Goal: Task Accomplishment & Management: Use online tool/utility

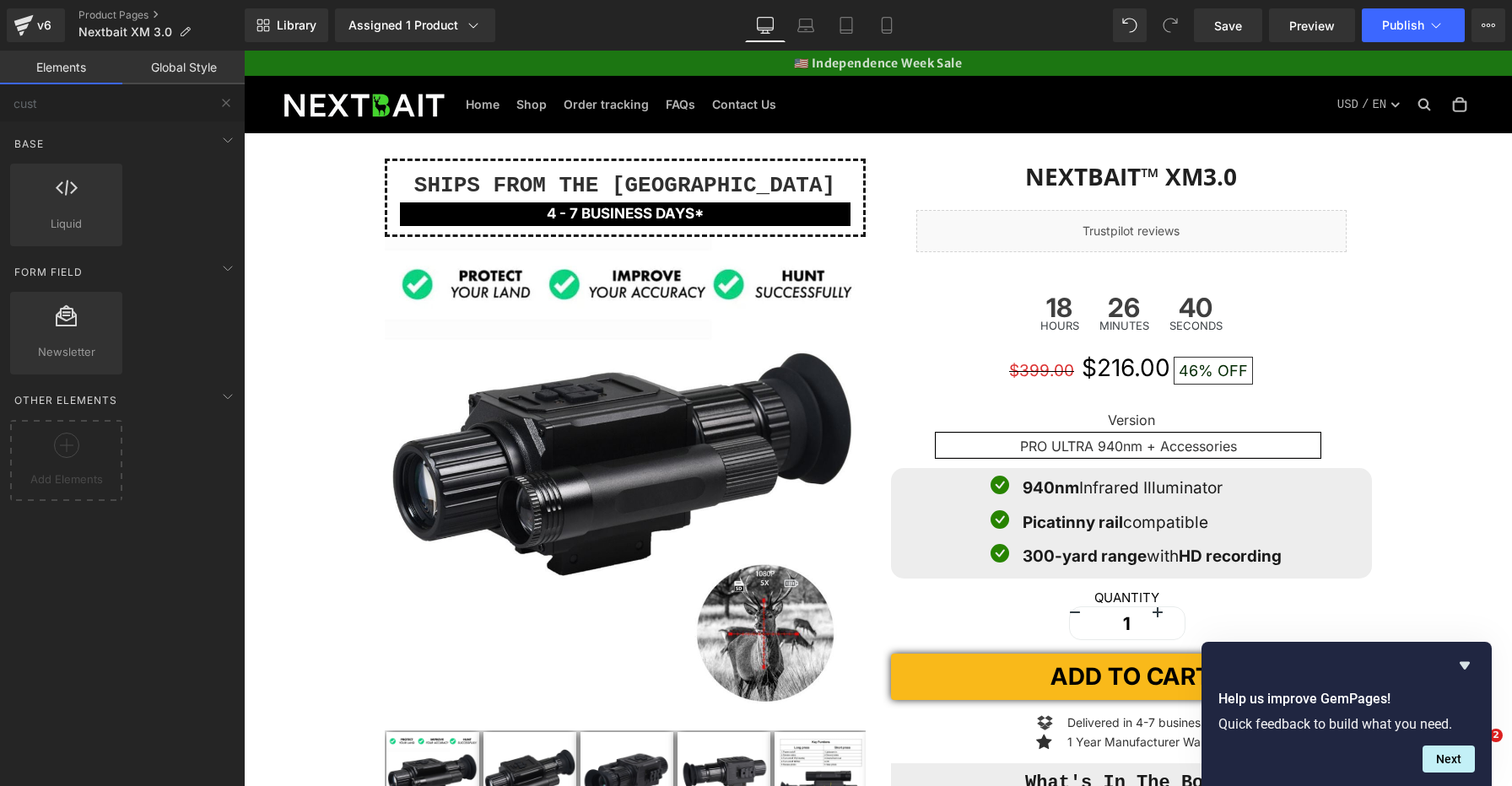
click at [1410, 32] on span "Publish" at bounding box center [1403, 26] width 42 height 14
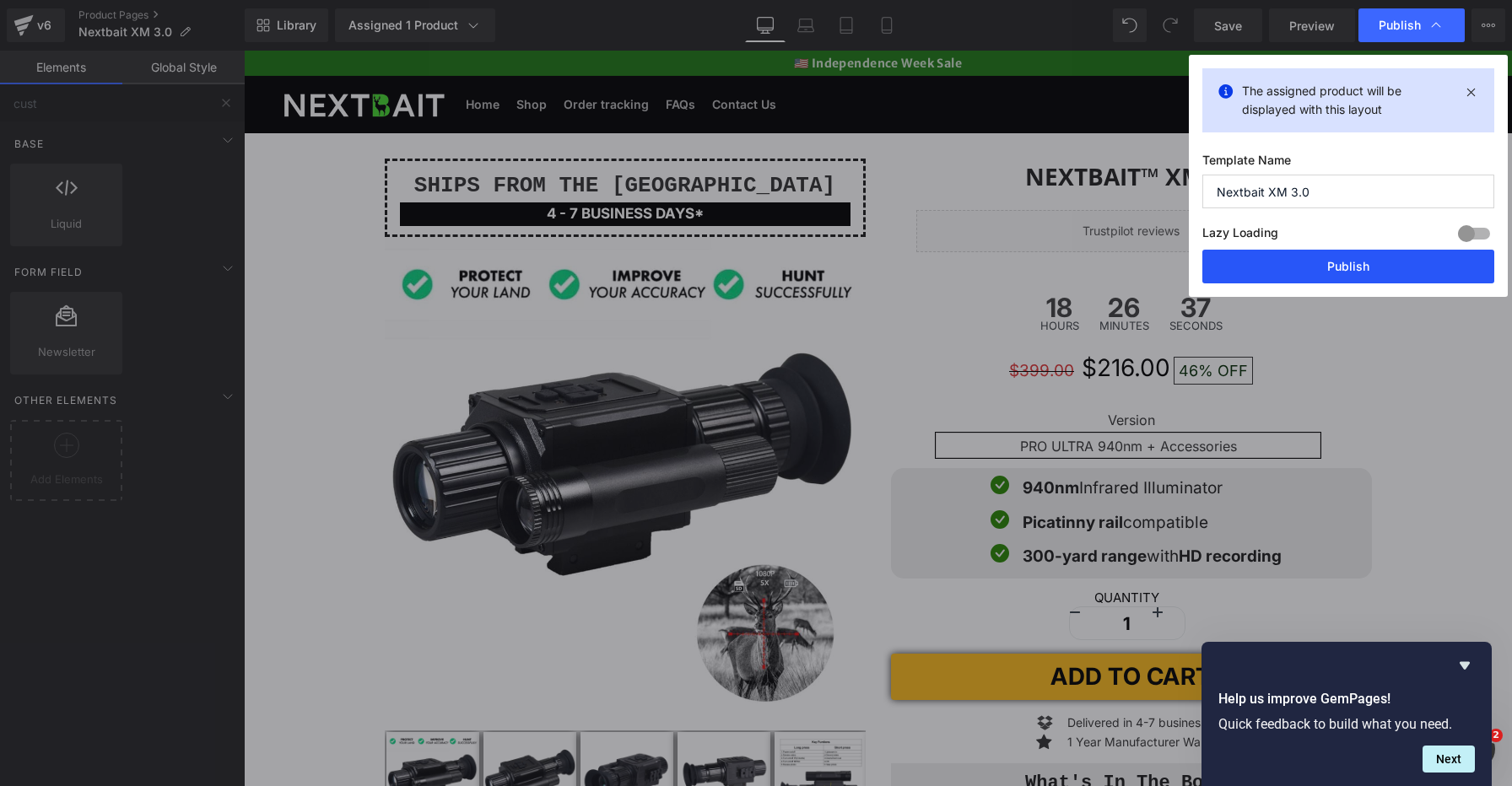
drag, startPoint x: 1404, startPoint y: 268, endPoint x: 1167, endPoint y: 279, distance: 237.3
click at [1404, 268] on button "Publish" at bounding box center [1348, 266] width 292 height 33
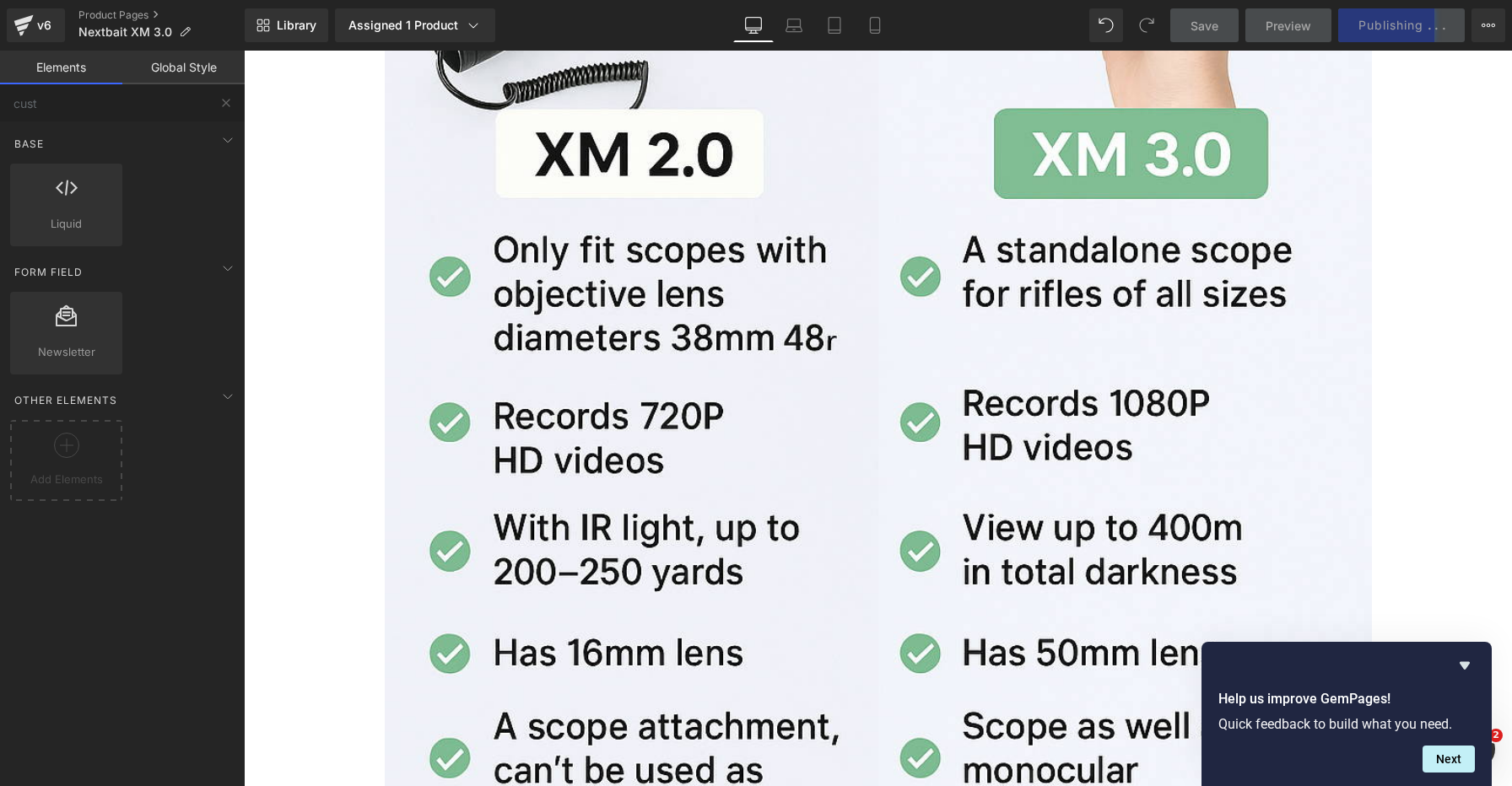
scroll to position [8506, 0]
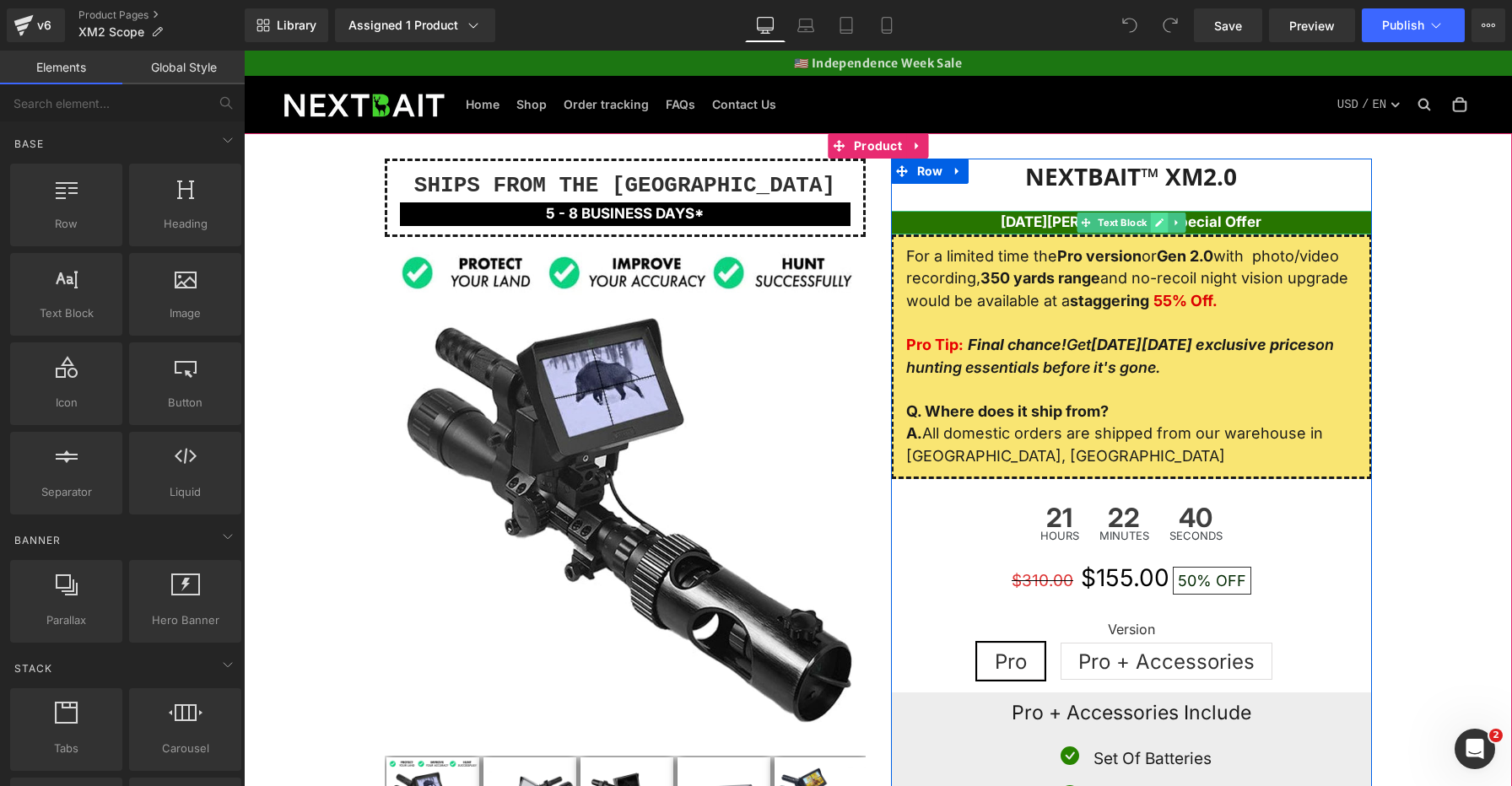
click at [1159, 223] on icon at bounding box center [1159, 222] width 9 height 9
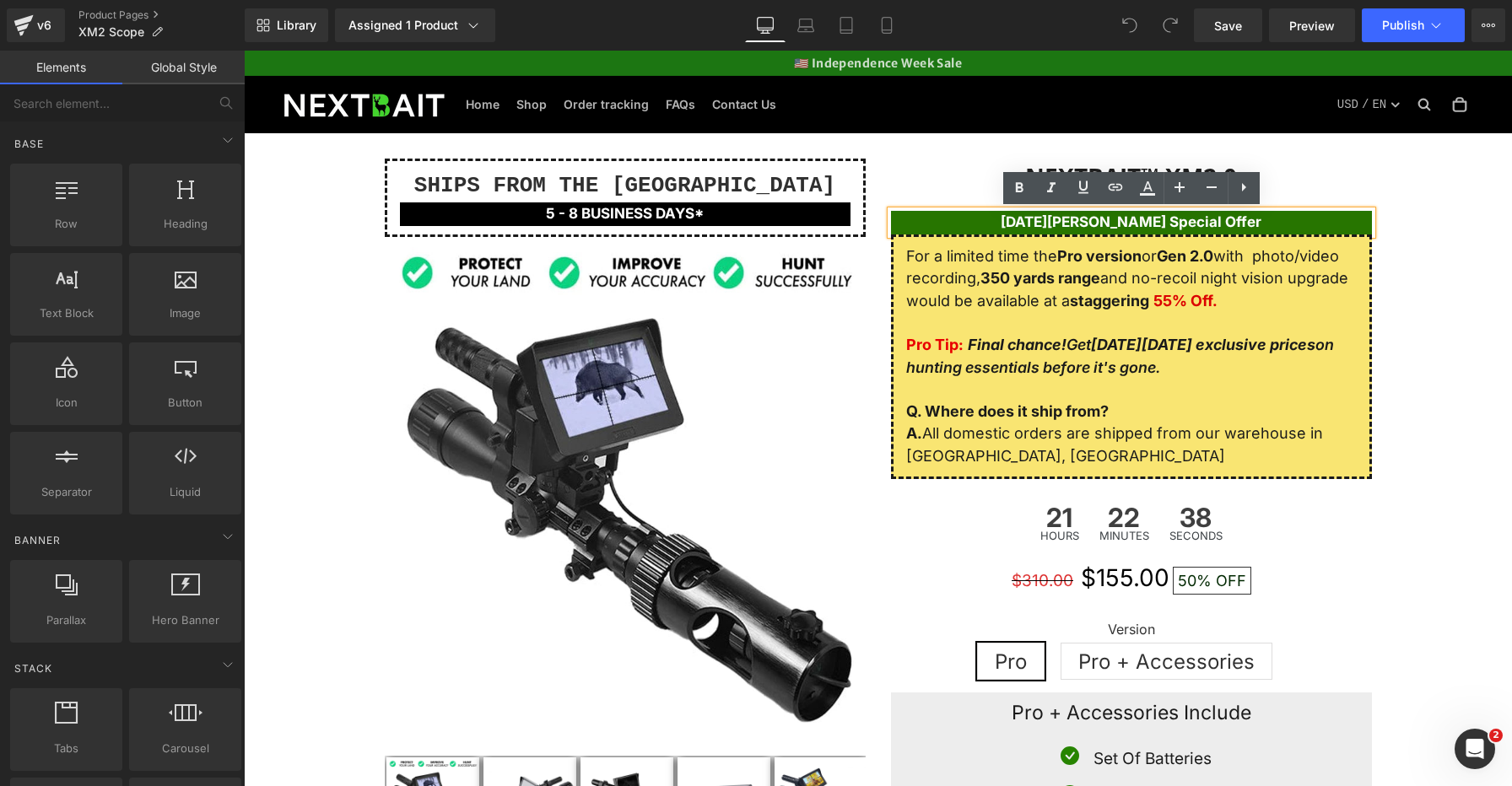
click at [1139, 224] on b "St. Patrick's Day Special Offer" at bounding box center [1131, 221] width 261 height 17
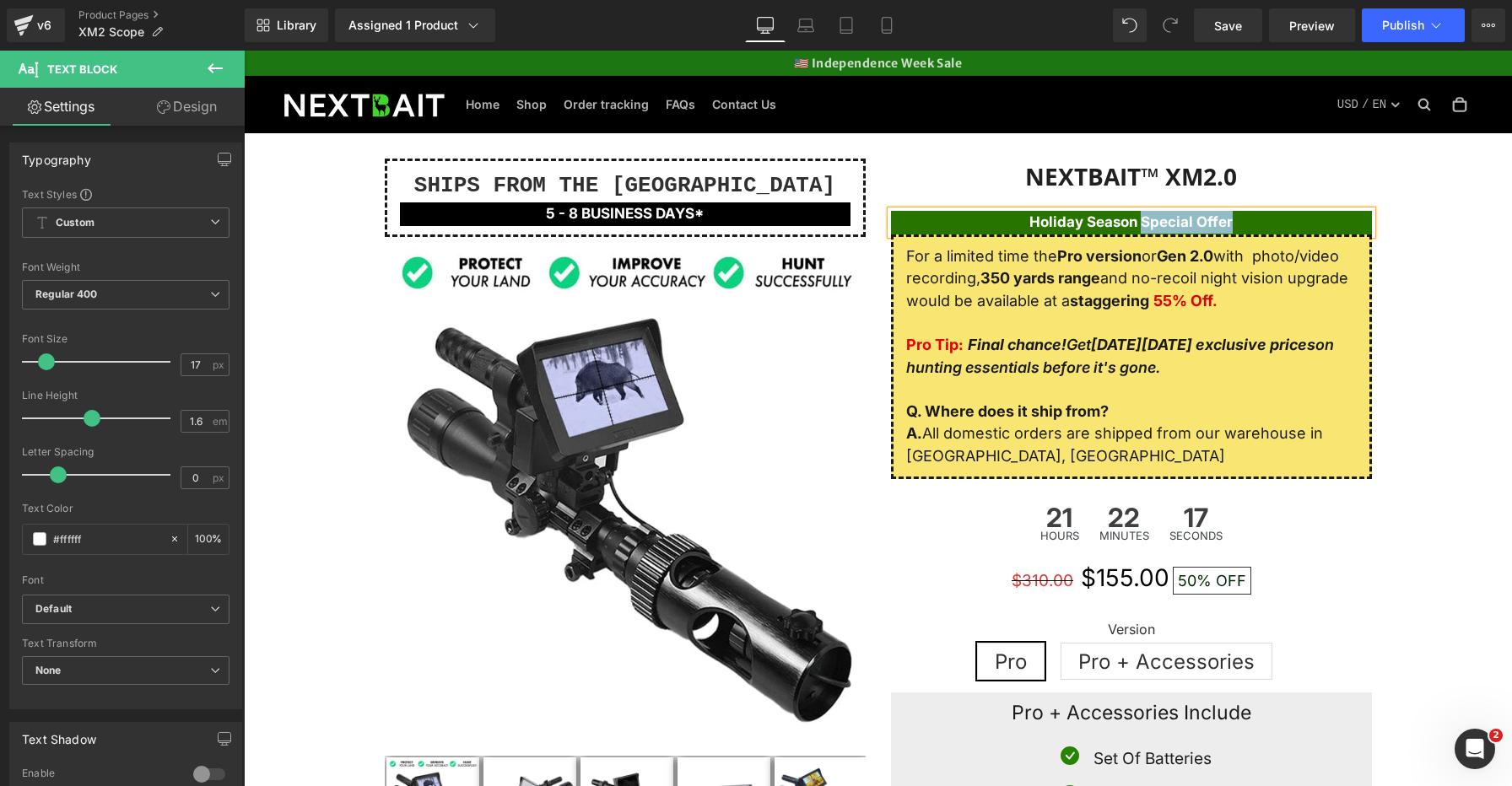
drag, startPoint x: 1144, startPoint y: 223, endPoint x: 1237, endPoint y: 223, distance: 93.0
click at [1237, 223] on p "Holiday Season Special Offer" at bounding box center [1132, 222] width 481 height 23
copy b "Holiday Season Sale"
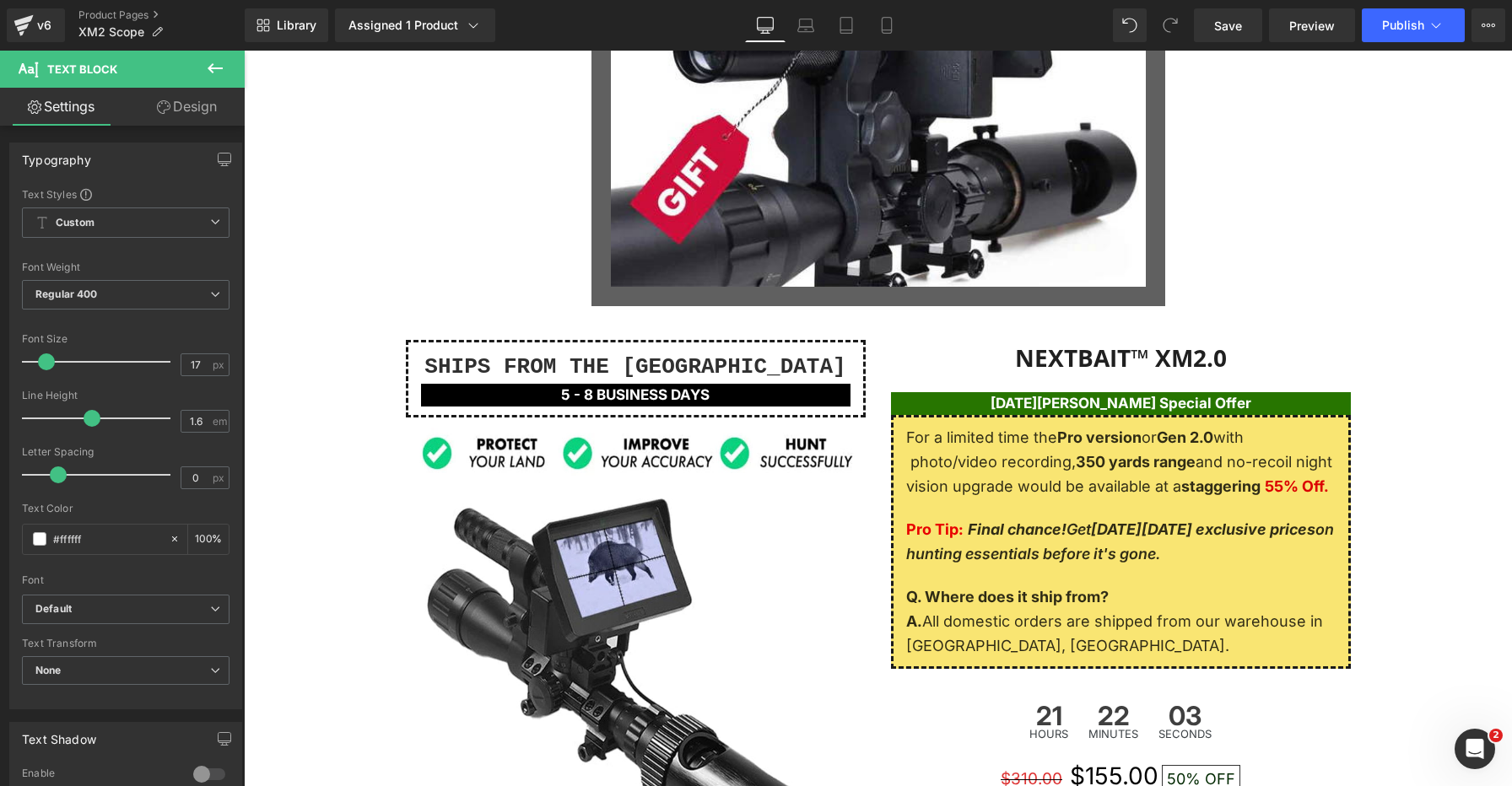
scroll to position [2528, 0]
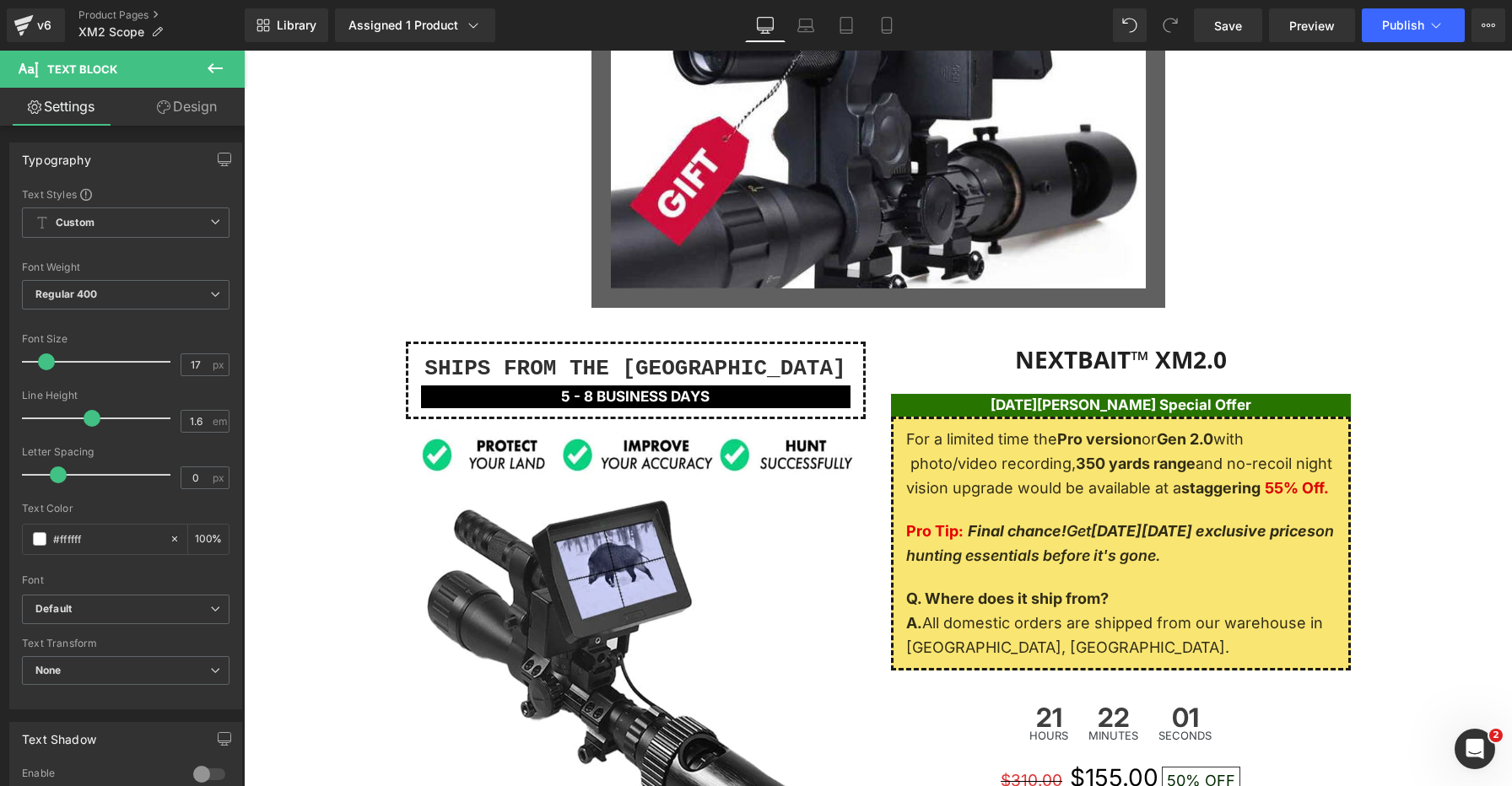
click at [1125, 403] on div "St. Patrick's Day Special Offer Text Block" at bounding box center [1122, 405] width 460 height 23
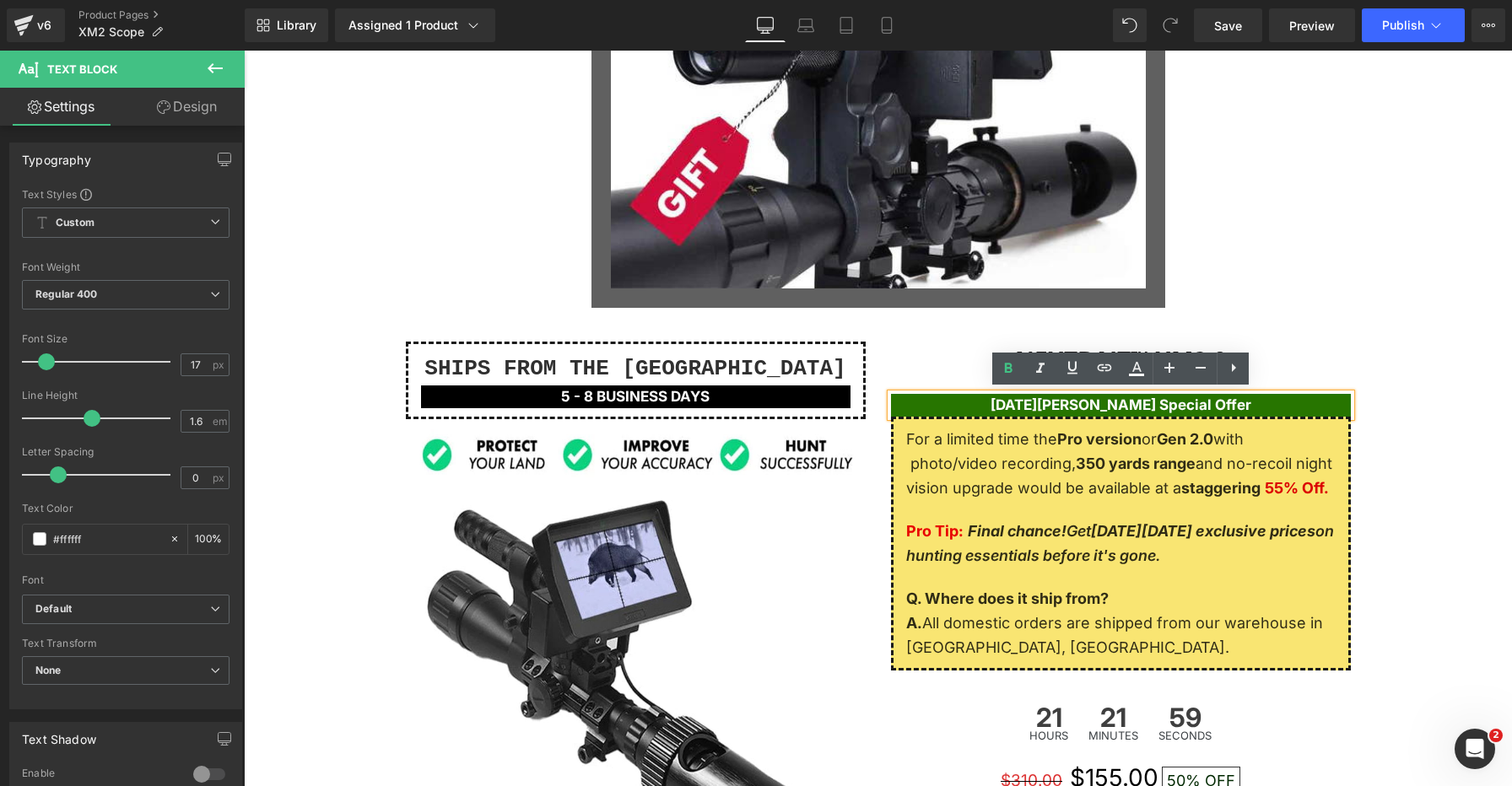
click at [1142, 401] on b "St. Patrick's Day Special Offer" at bounding box center [1121, 404] width 261 height 17
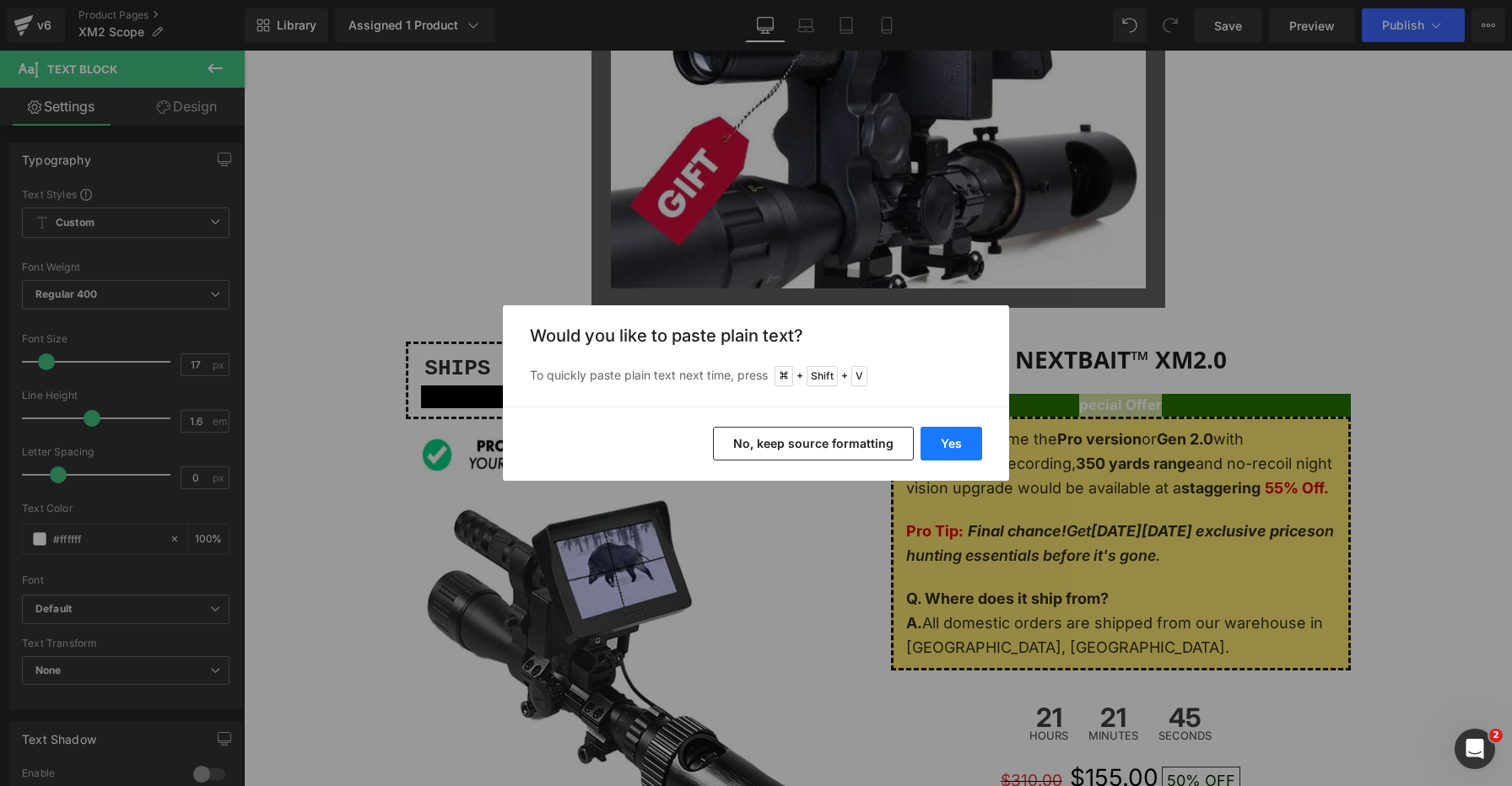
click at [954, 445] on button "Yes" at bounding box center [952, 443] width 62 height 33
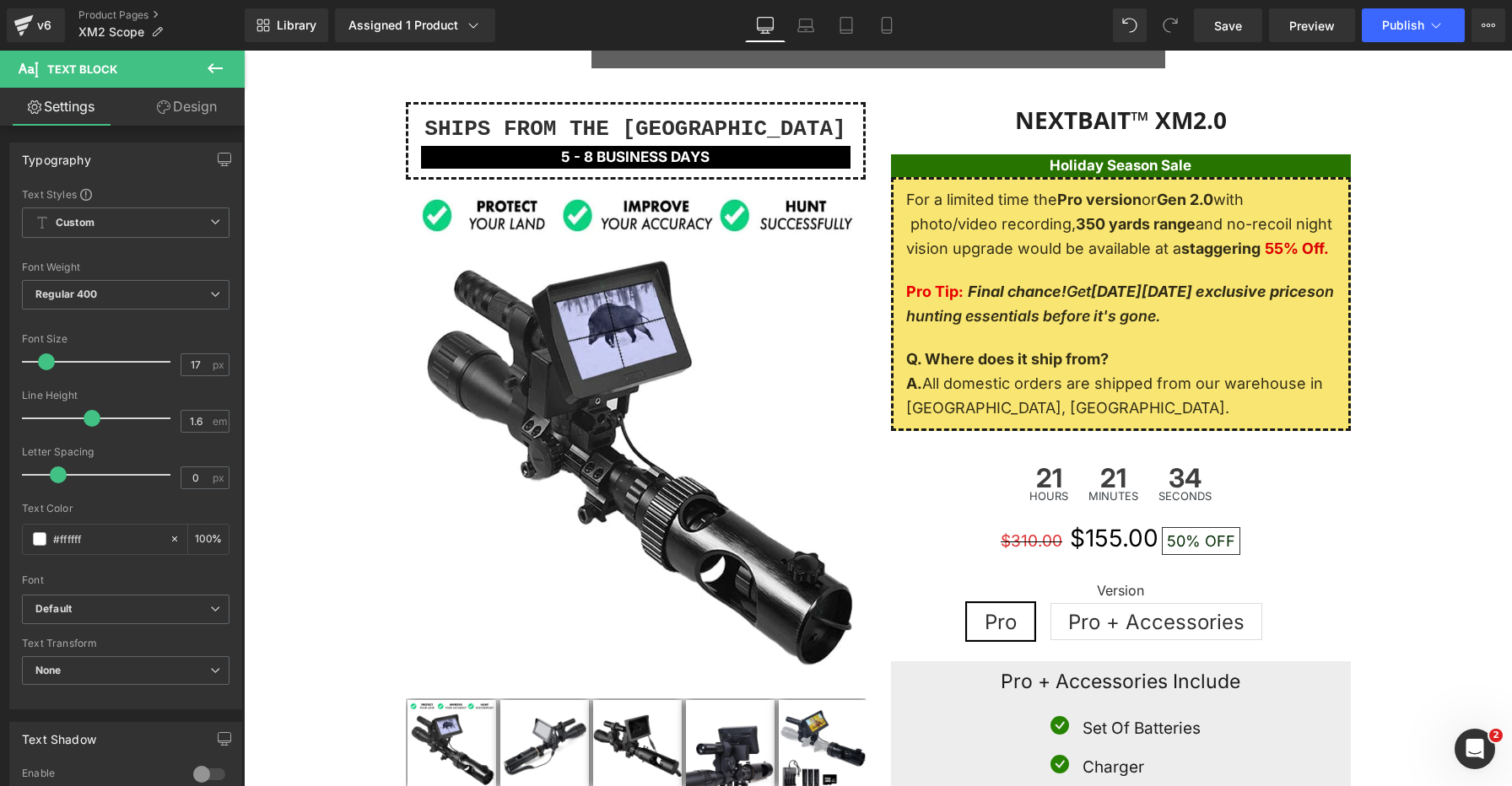
scroll to position [2768, 0]
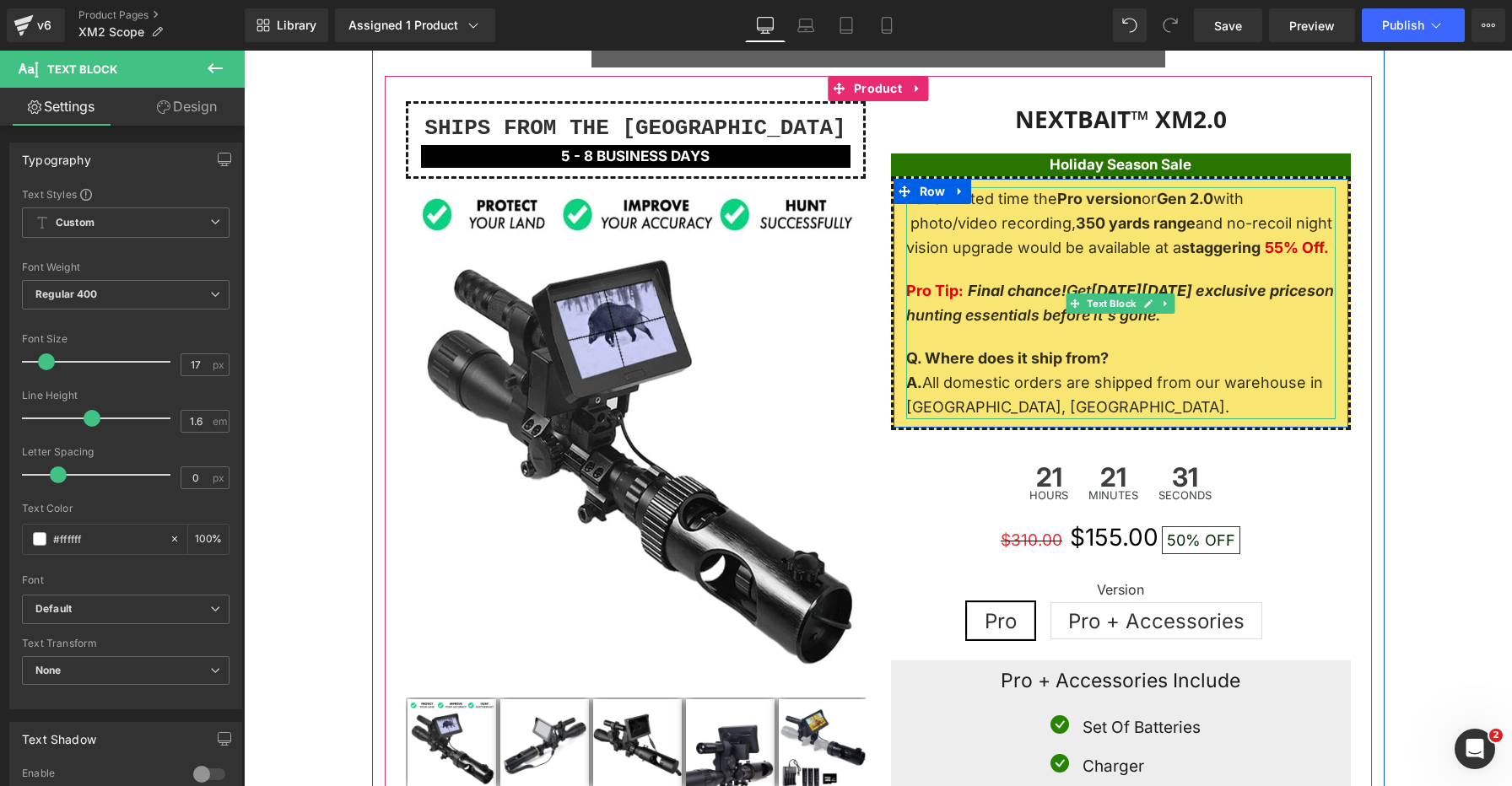
click at [1282, 241] on strong "55% Off." at bounding box center [1297, 248] width 64 height 18
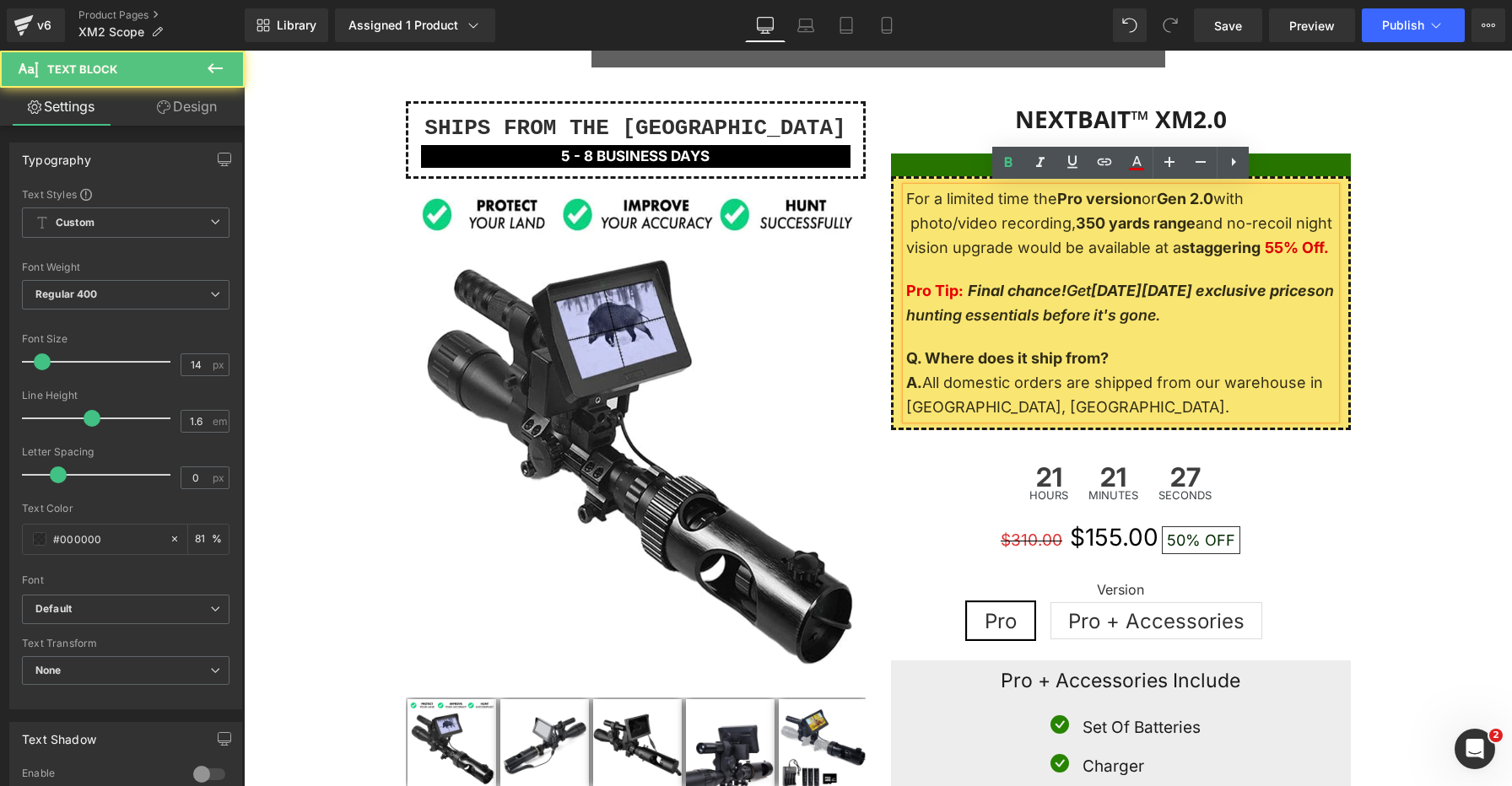
click at [1283, 250] on strong "55% Off." at bounding box center [1297, 248] width 64 height 18
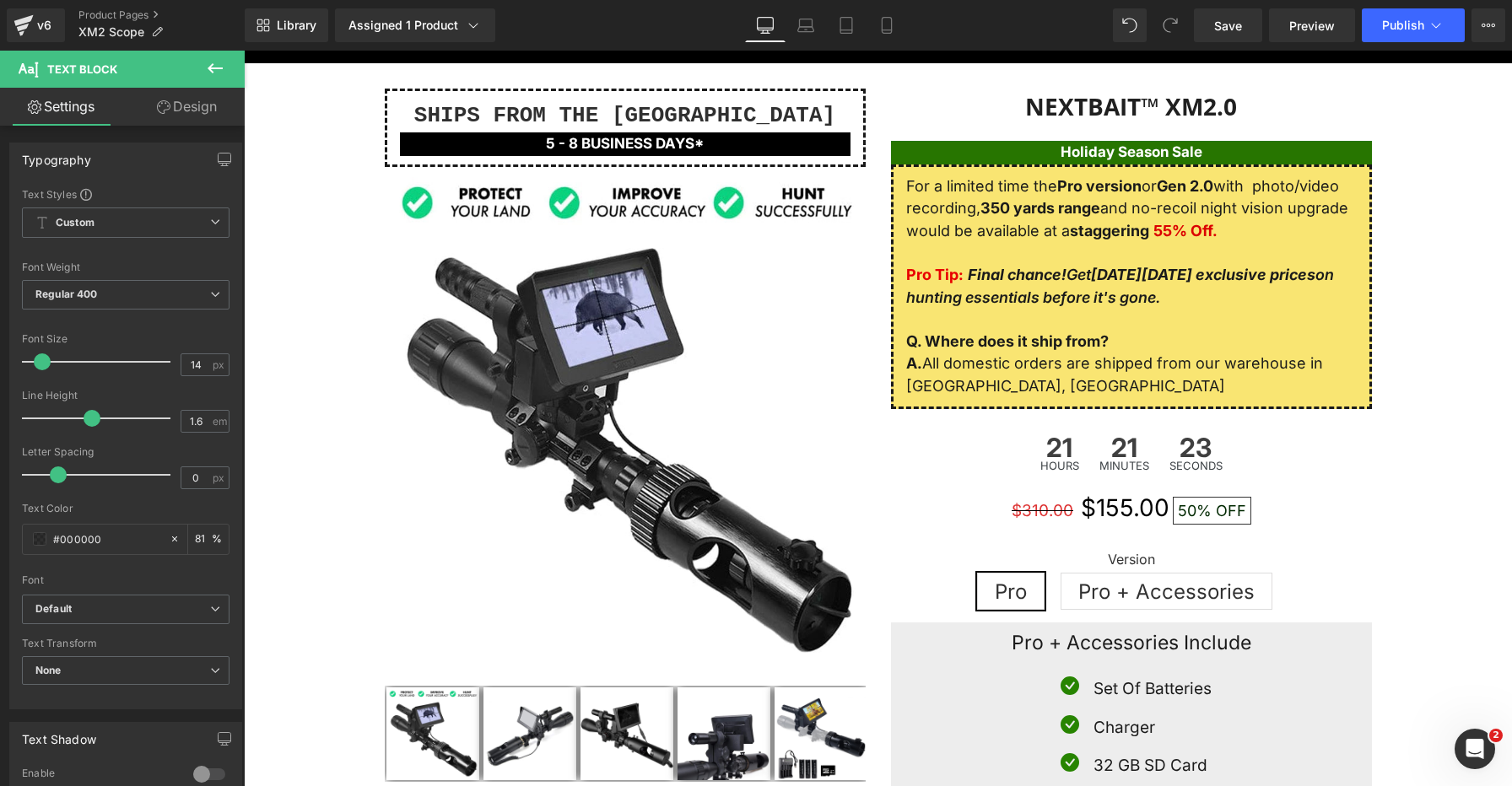
scroll to position [0, 0]
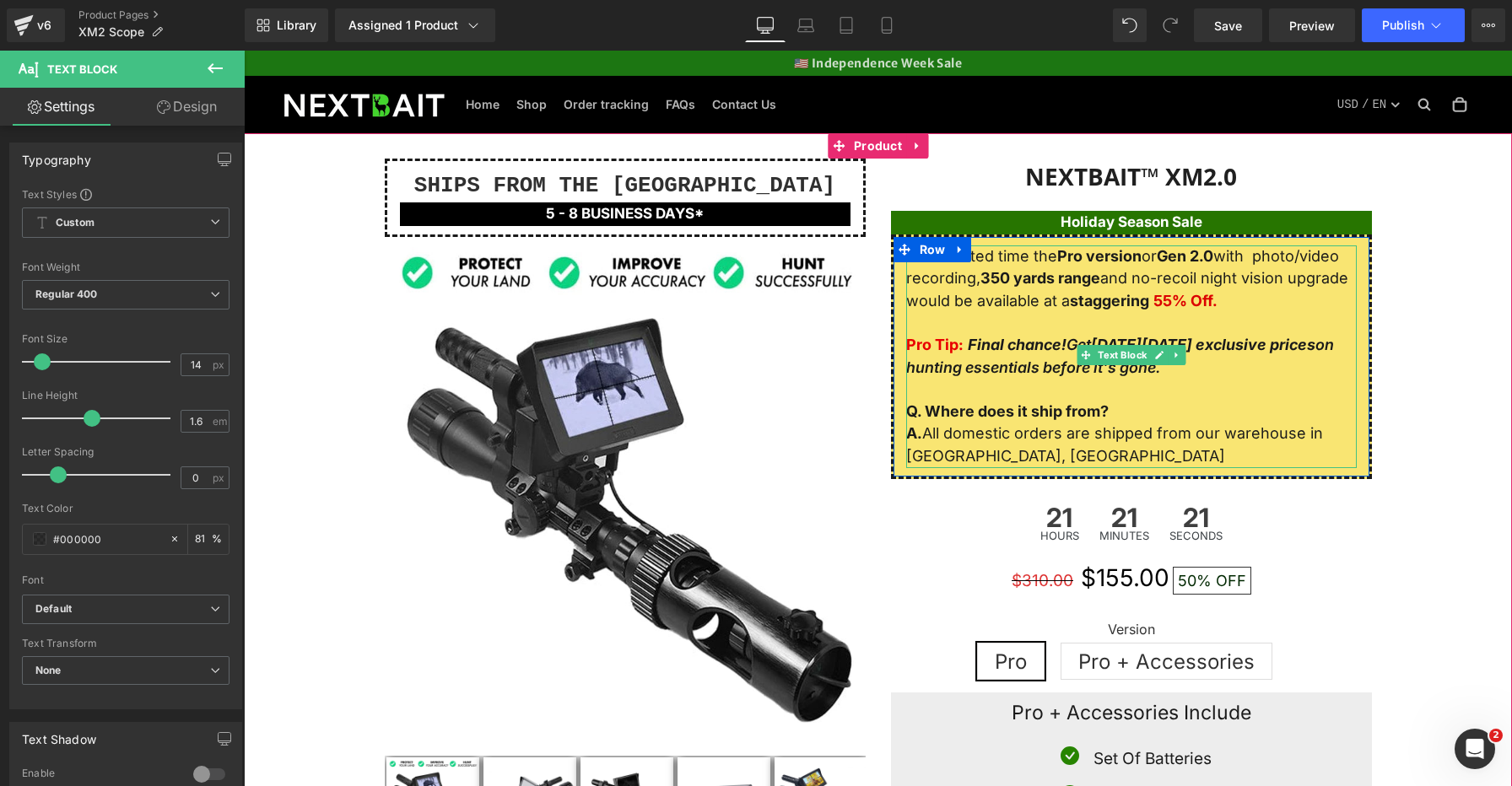
click at [1170, 298] on strong "55% Off." at bounding box center [1185, 301] width 64 height 18
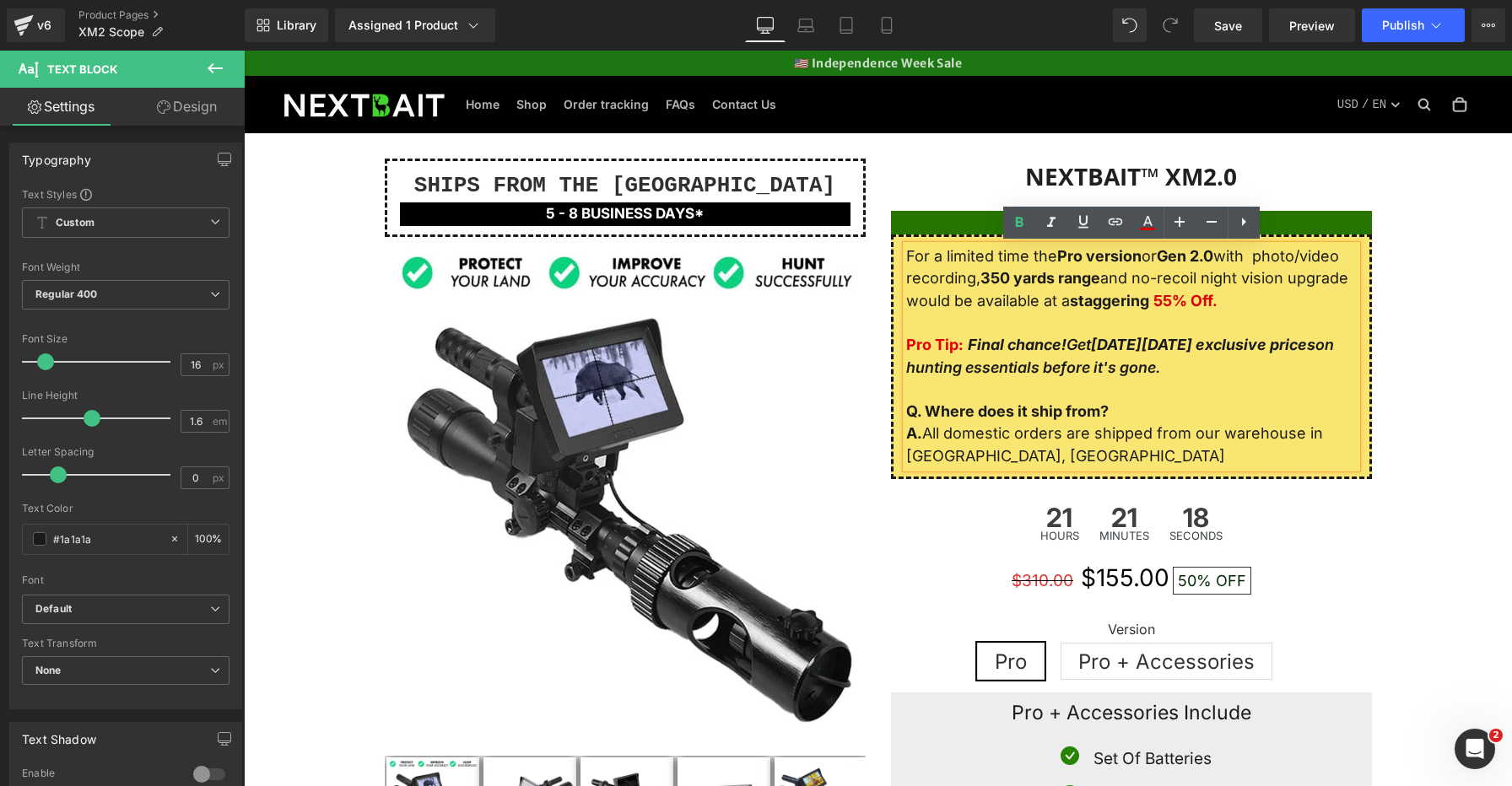
click at [1173, 304] on strong "55% Off." at bounding box center [1185, 301] width 64 height 18
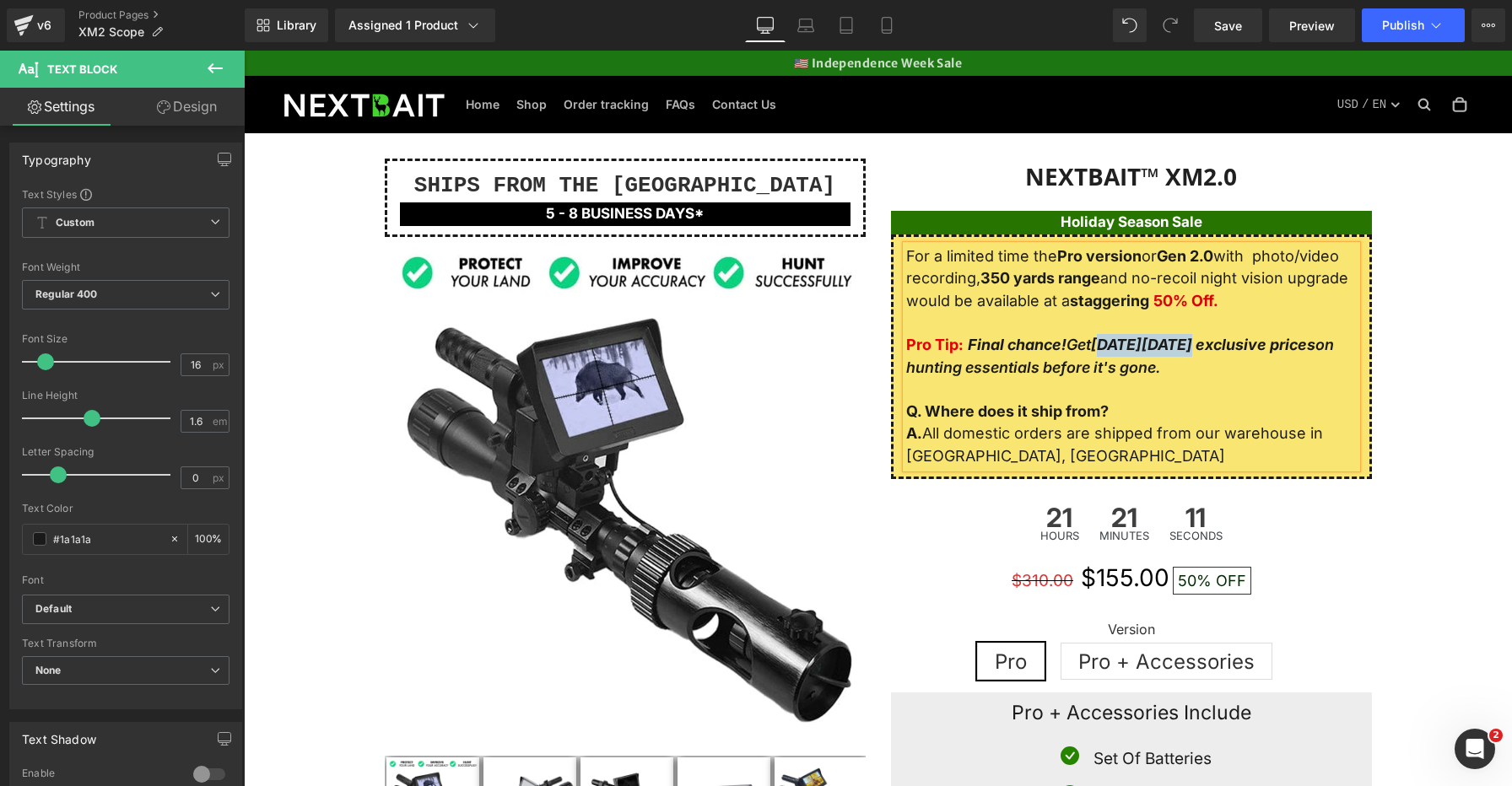
drag, startPoint x: 1104, startPoint y: 345, endPoint x: 1189, endPoint y: 348, distance: 85.1
click at [1189, 348] on strong "Black Friday exclusive prices" at bounding box center [1203, 345] width 224 height 18
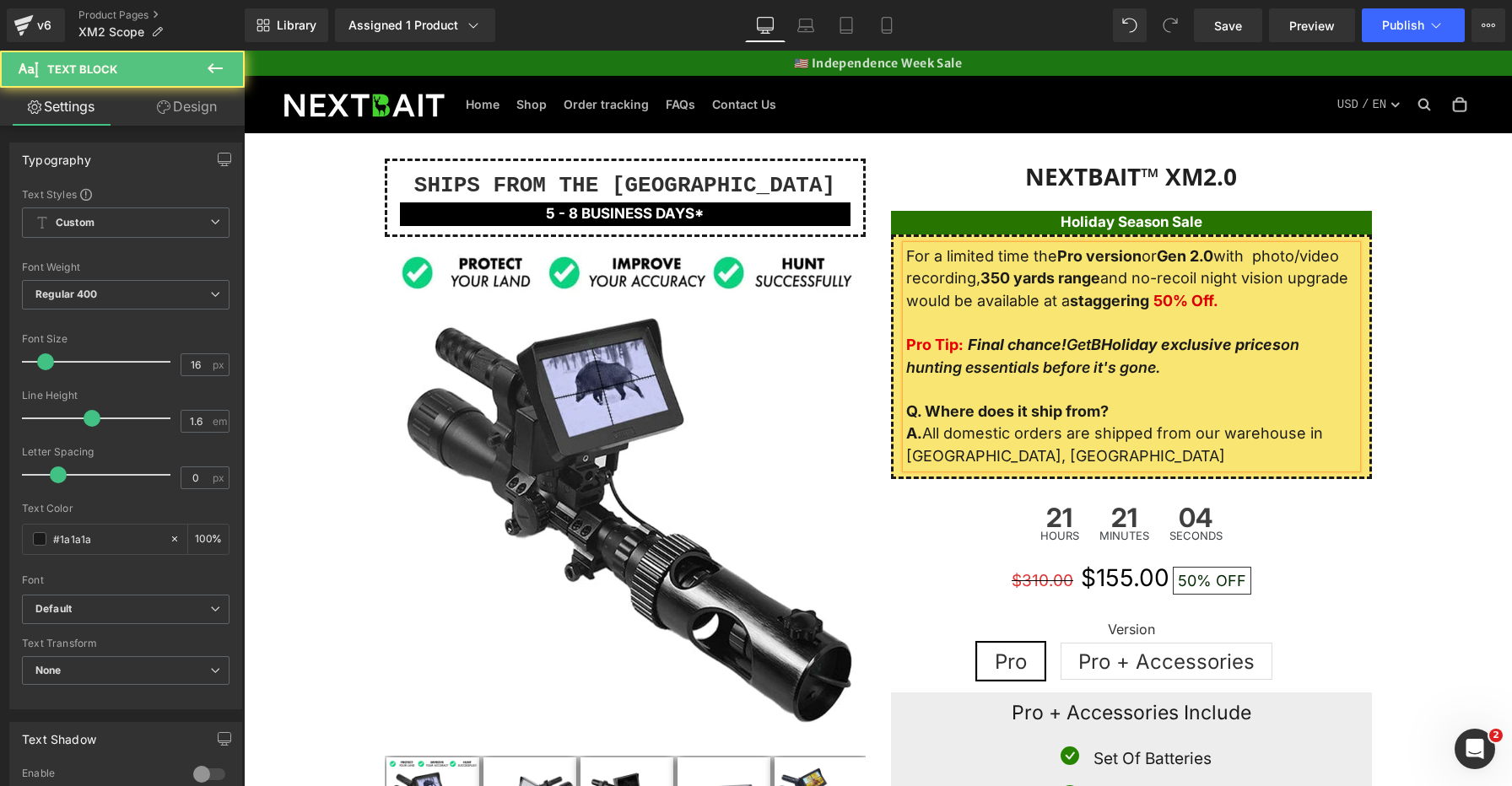
click at [1108, 343] on strong "BHoliday exclusive prices" at bounding box center [1186, 345] width 190 height 18
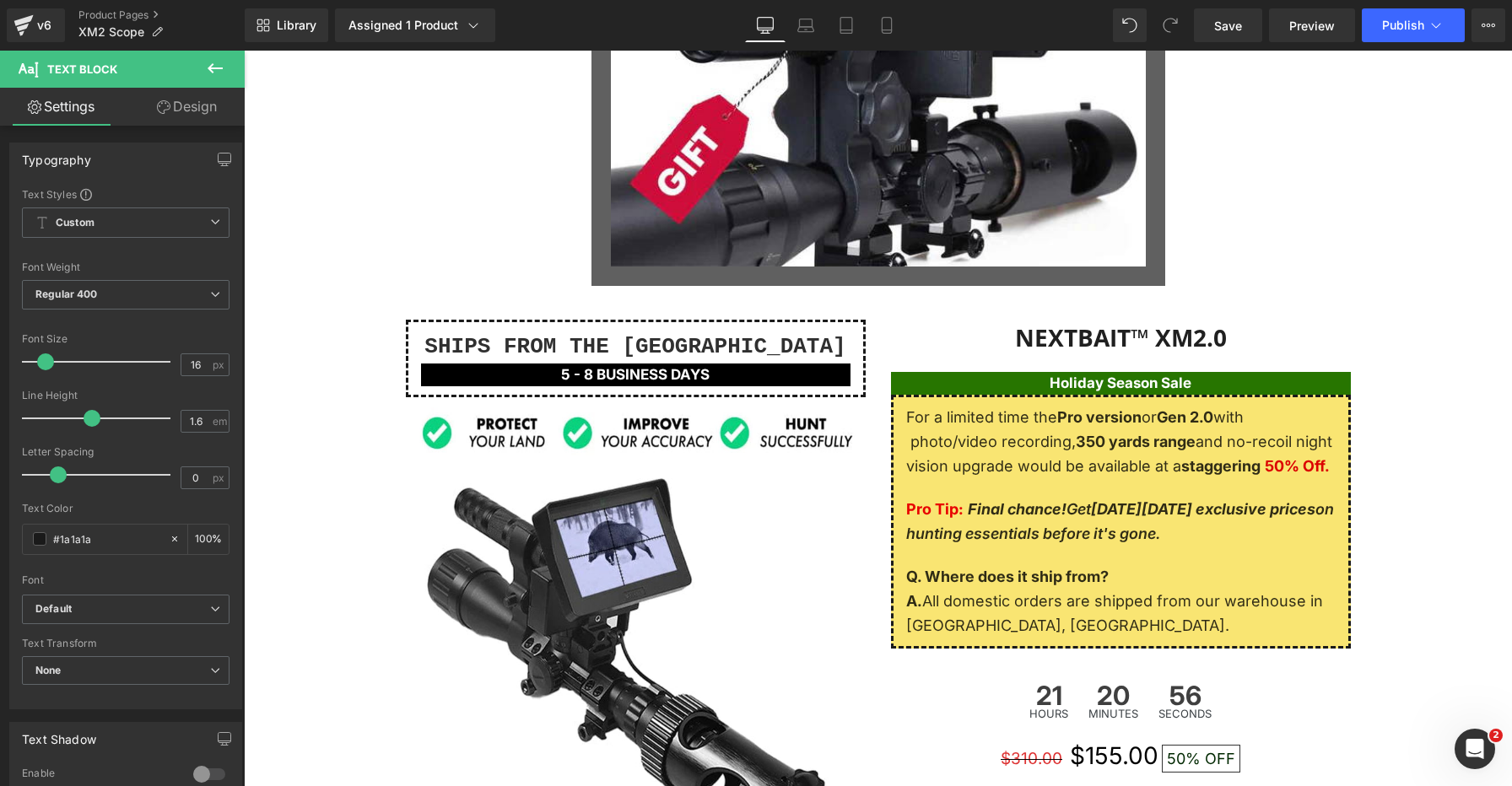
scroll to position [2597, 0]
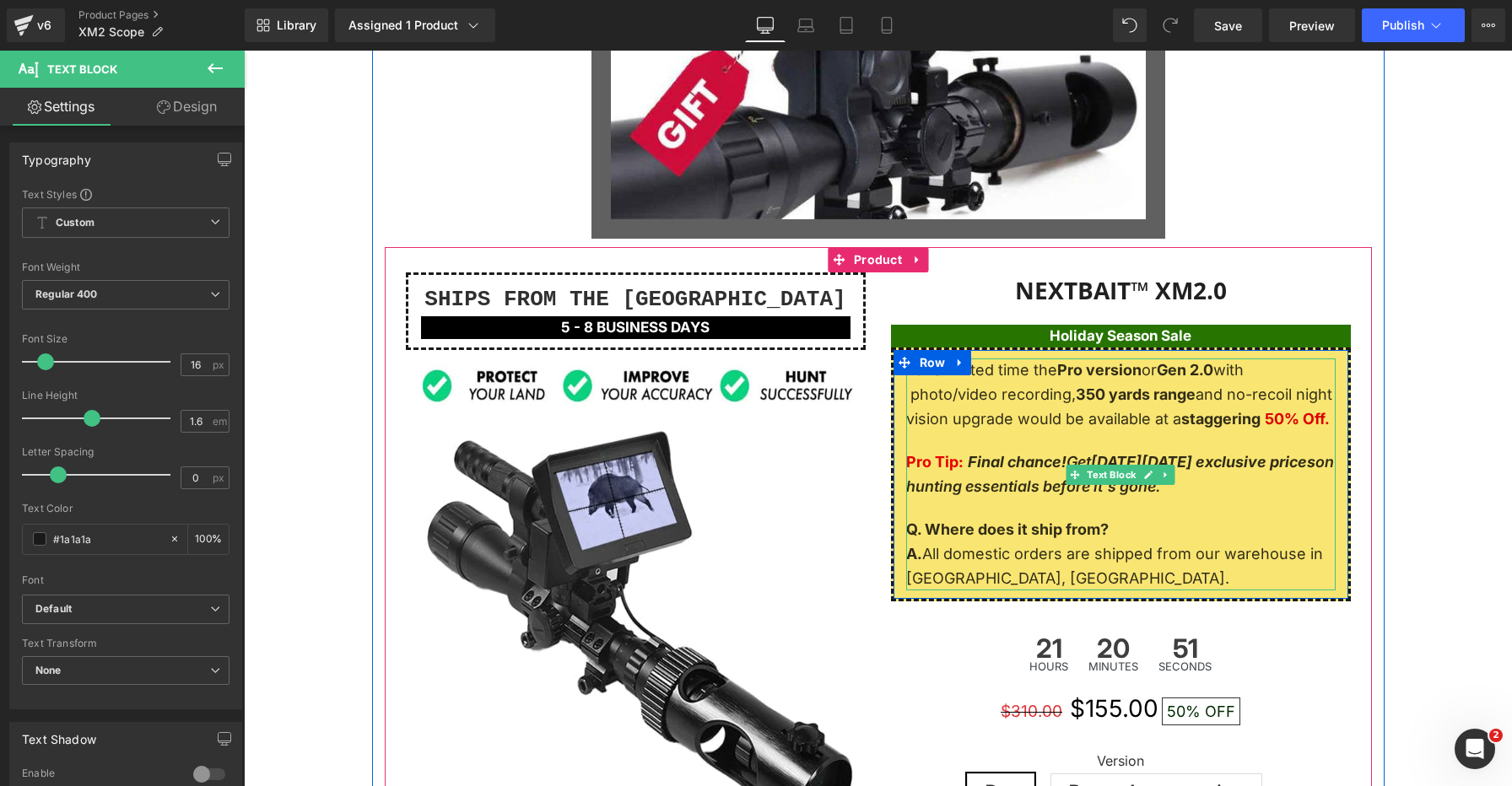
click at [1127, 450] on p "Pro Tip: Final chance! Get Black Friday exclusive prices on hunting essentials …" at bounding box center [1121, 475] width 430 height 49
click at [1135, 455] on strong "Black Friday exclusive prices" at bounding box center [1203, 462] width 224 height 18
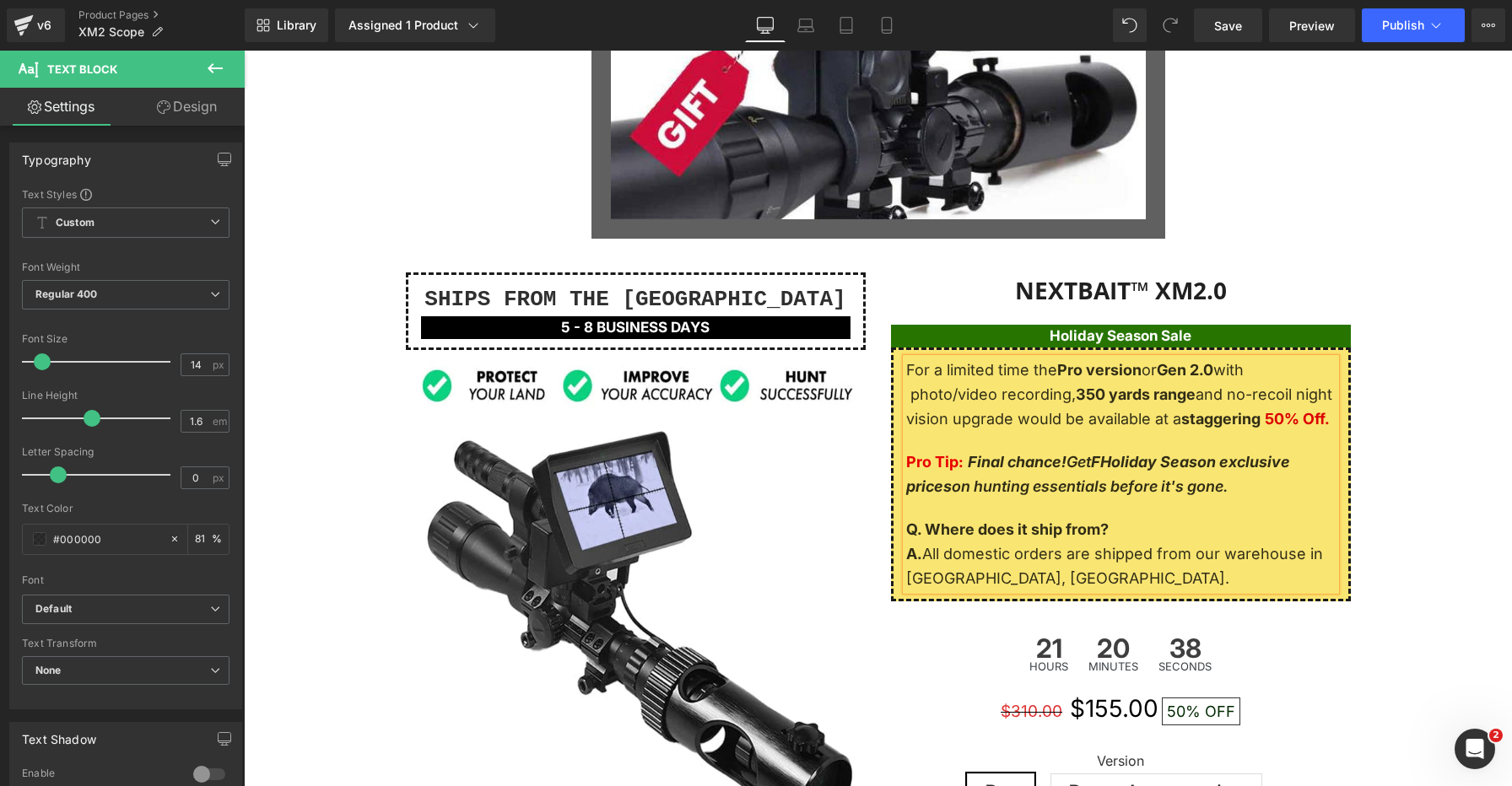
click at [1116, 461] on strong "FHoliday Season exclusive prices" at bounding box center [1098, 474] width 384 height 42
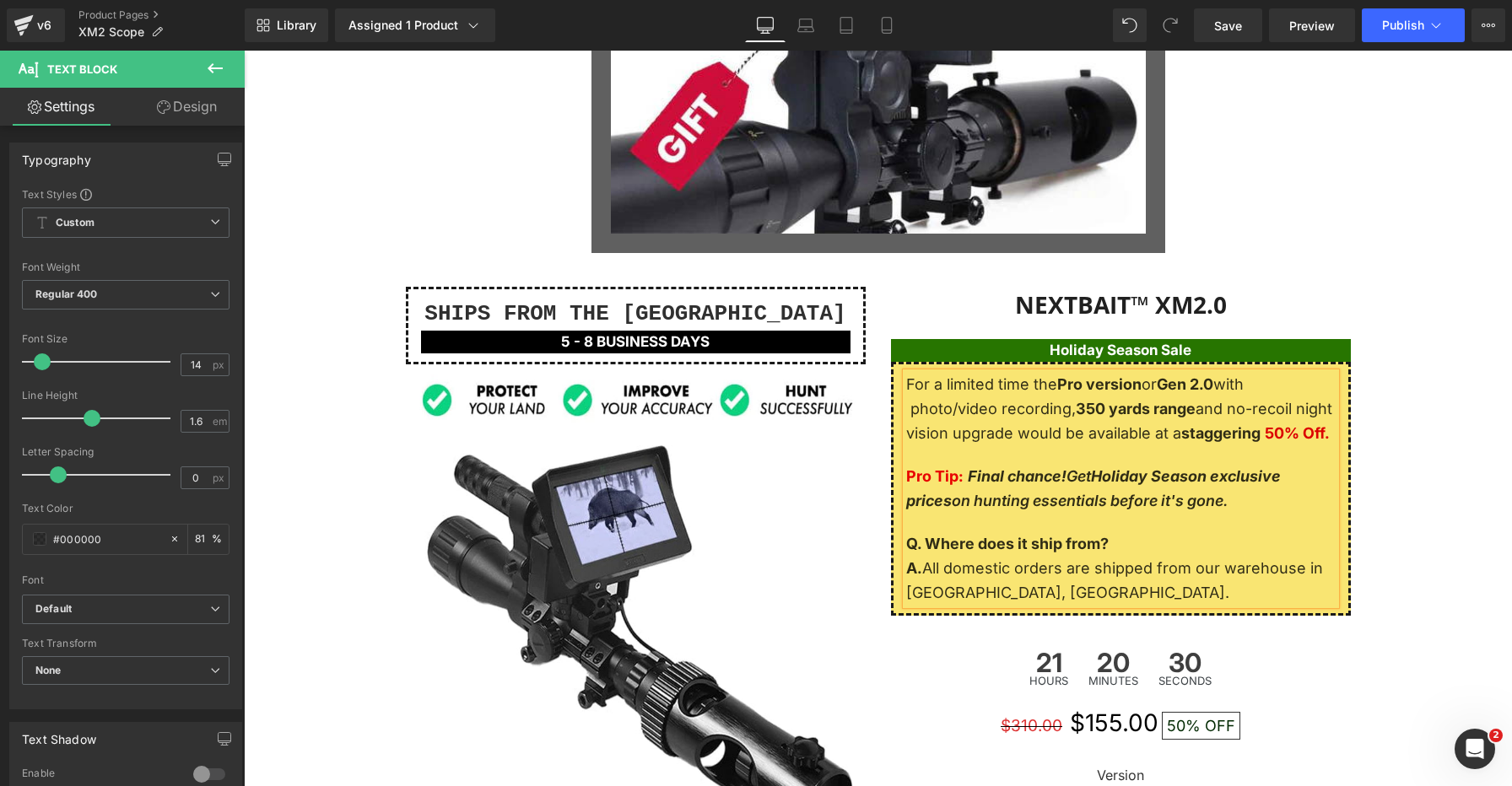
scroll to position [2588, 0]
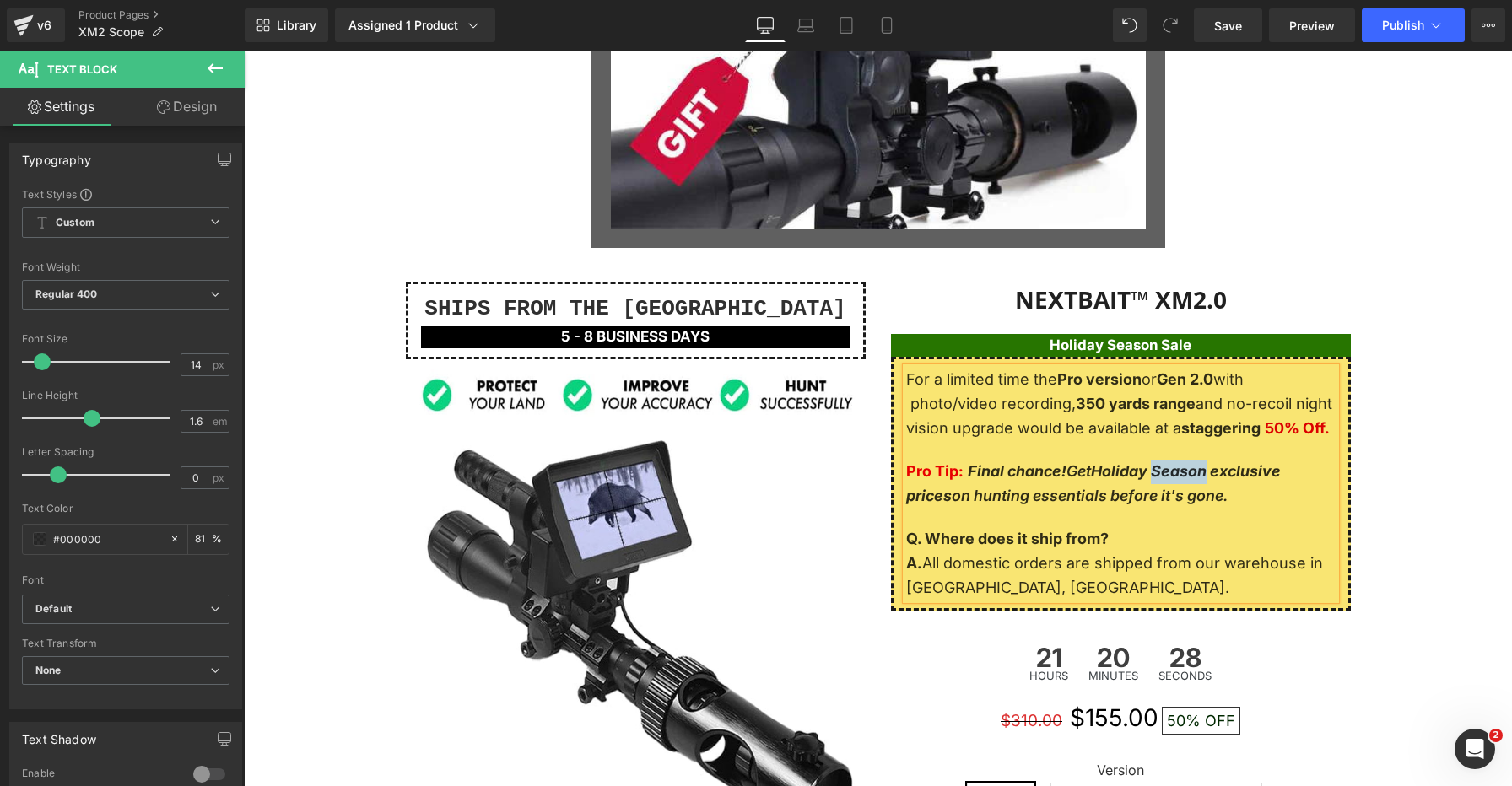
drag, startPoint x: 1210, startPoint y: 473, endPoint x: 1159, endPoint y: 467, distance: 51.4
click at [1159, 467] on strong "Holiday Season exclusive prices" at bounding box center [1093, 482] width 375 height 42
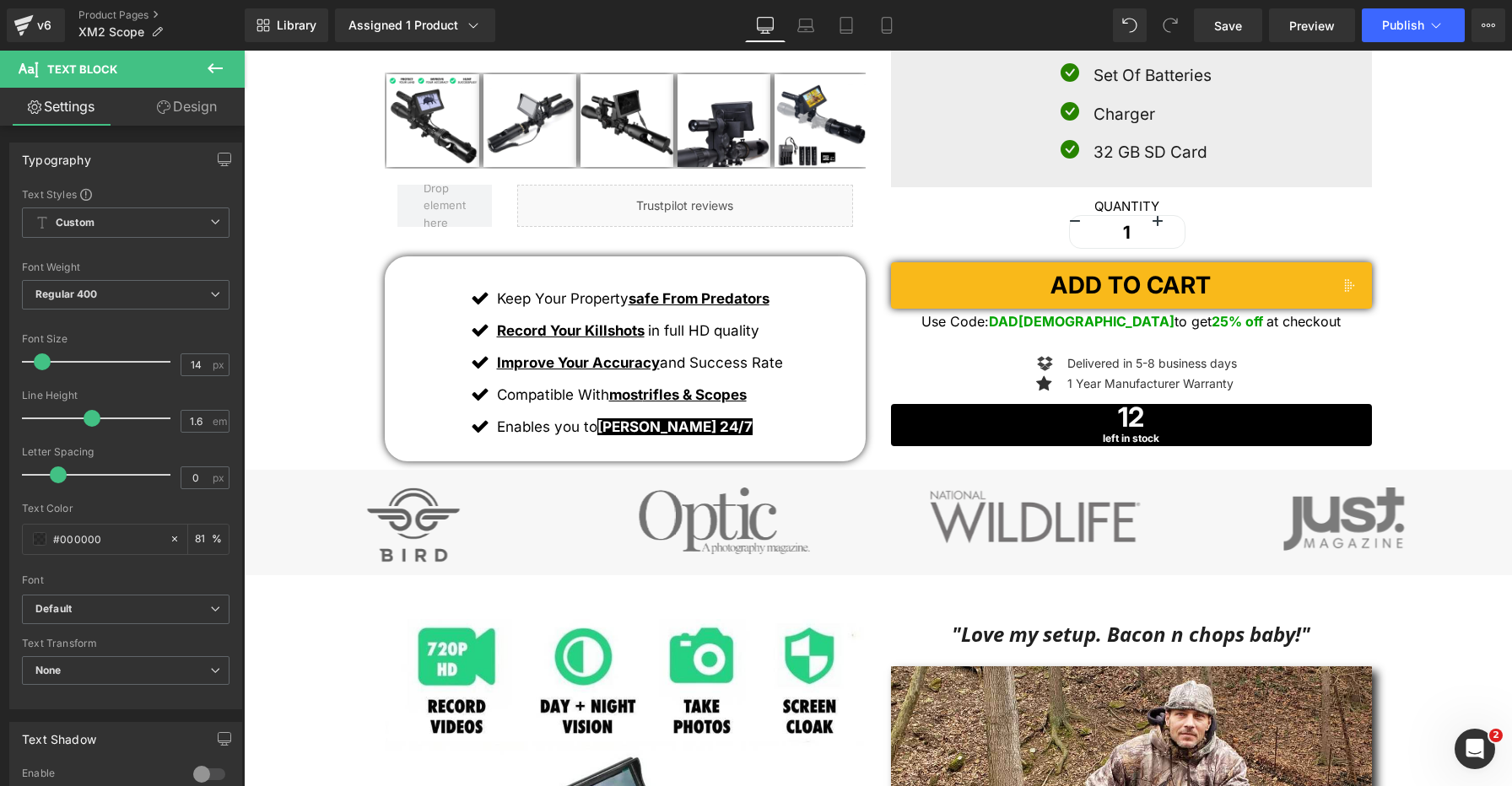
scroll to position [0, 0]
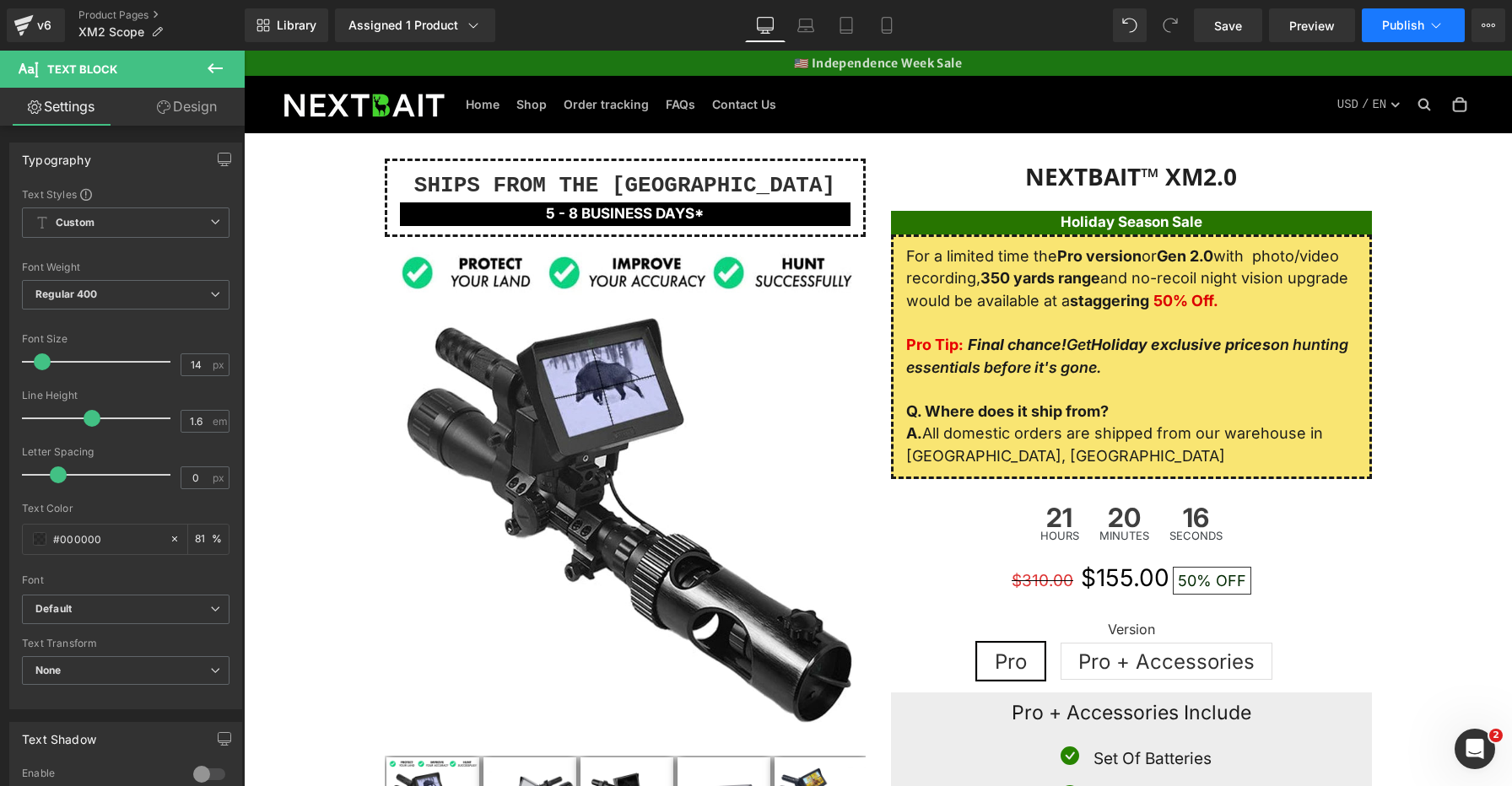
click at [1433, 16] on button "Publish" at bounding box center [1414, 26] width 103 height 33
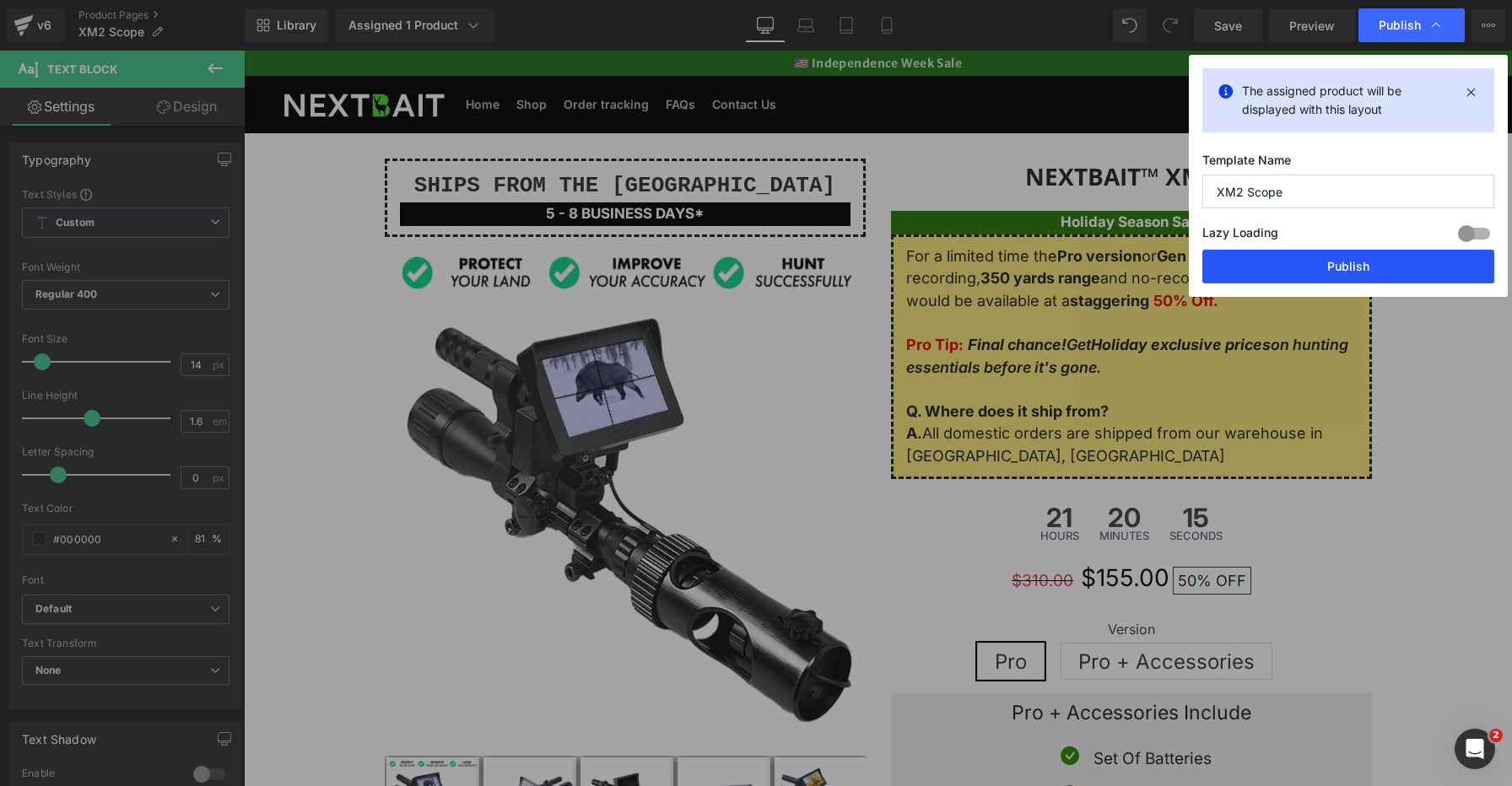
click at [1308, 268] on button "Publish" at bounding box center [1348, 266] width 292 height 33
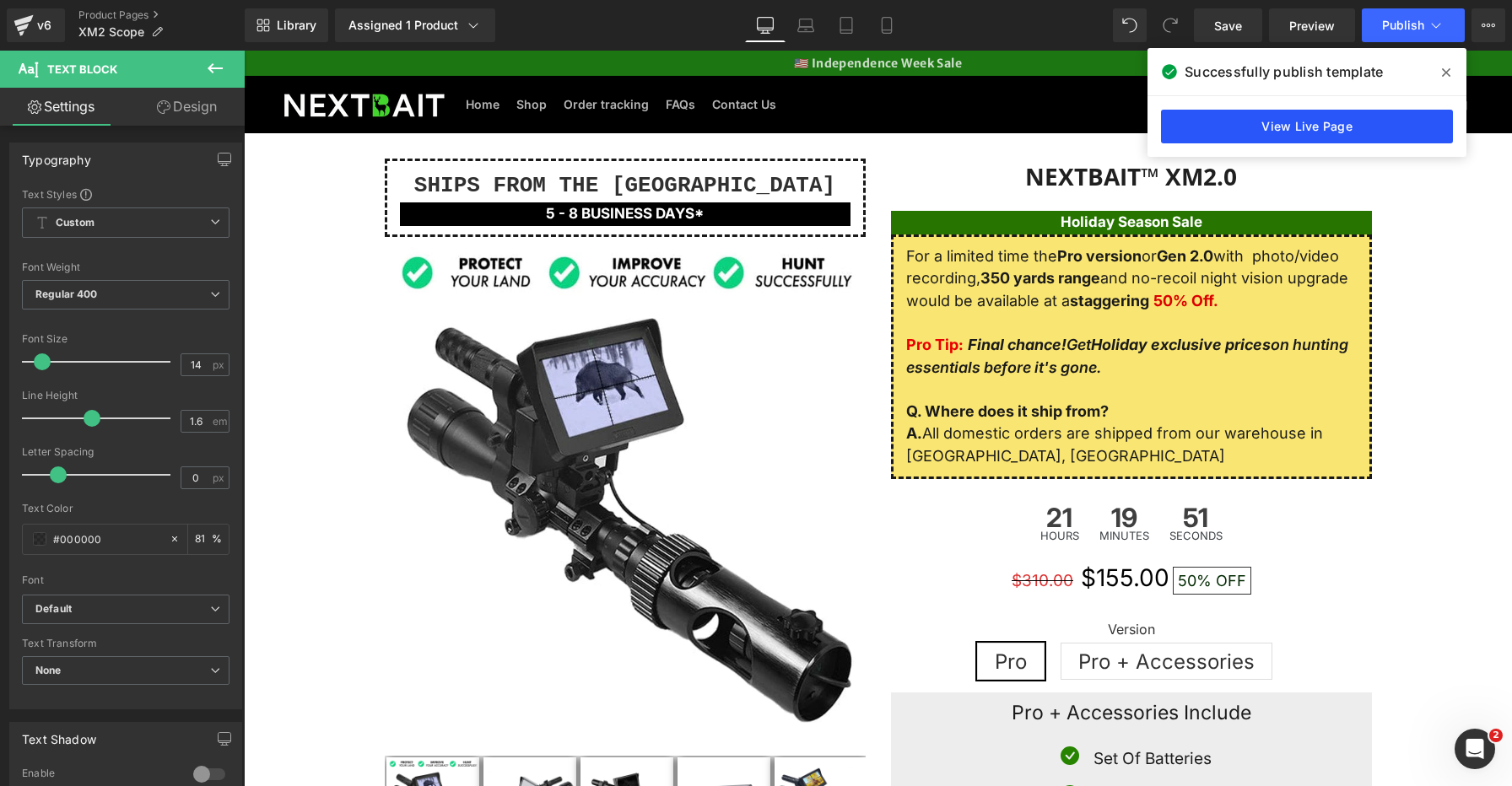
click at [1315, 122] on link "View Live Page" at bounding box center [1307, 127] width 292 height 33
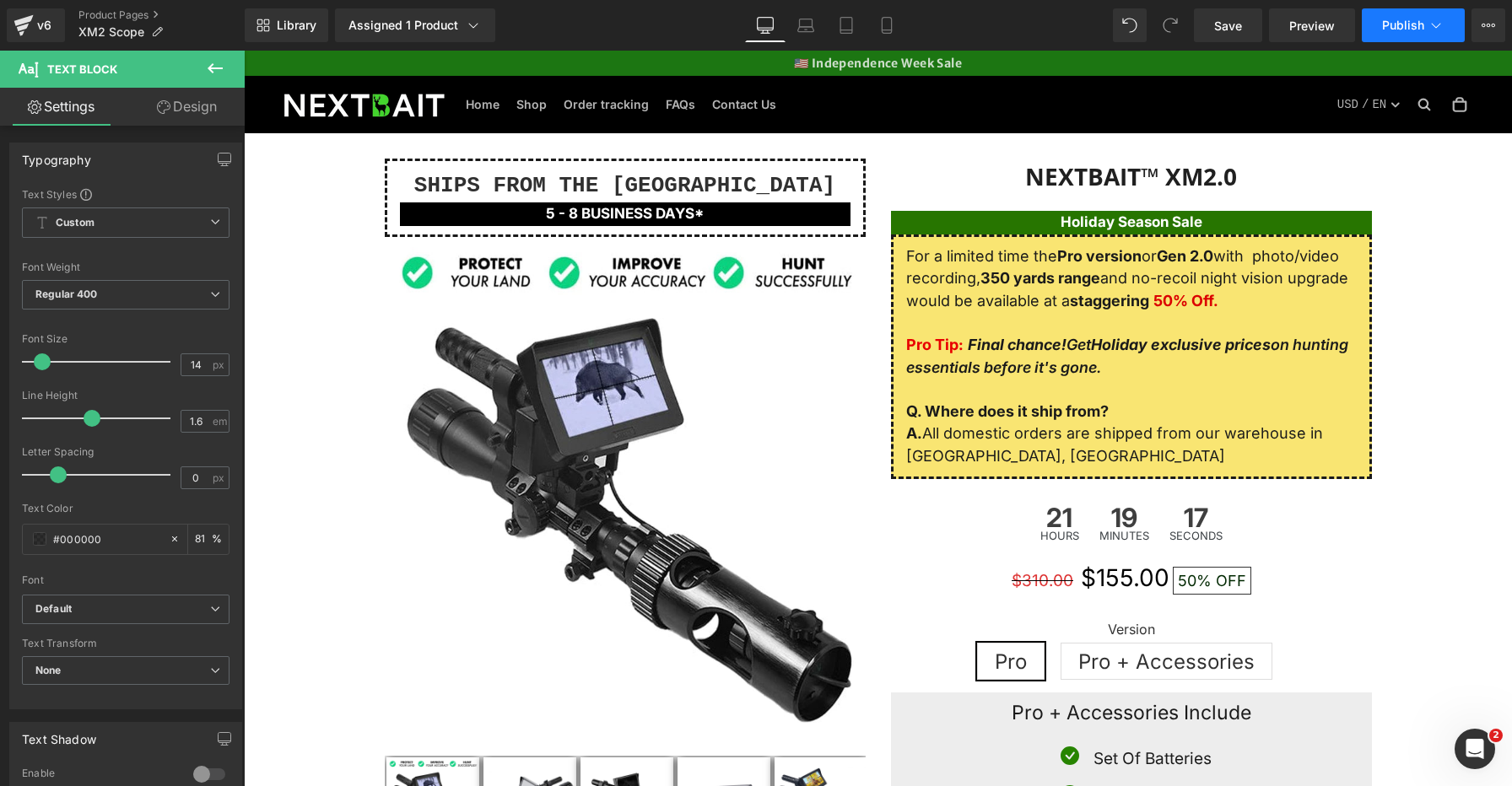
click at [1445, 25] on button "Publish" at bounding box center [1414, 26] width 103 height 33
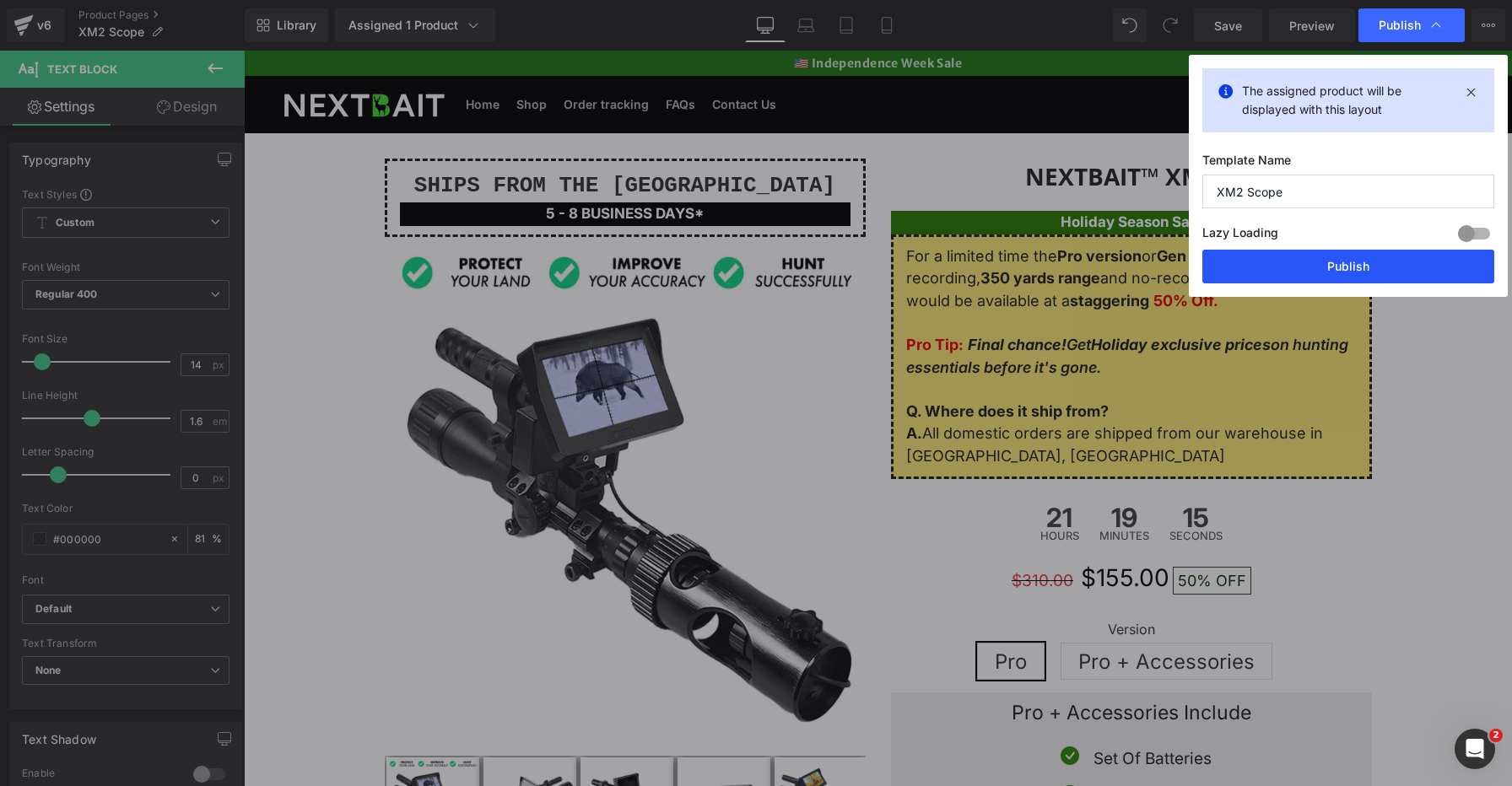
click at [1374, 267] on button "Publish" at bounding box center [1348, 266] width 292 height 33
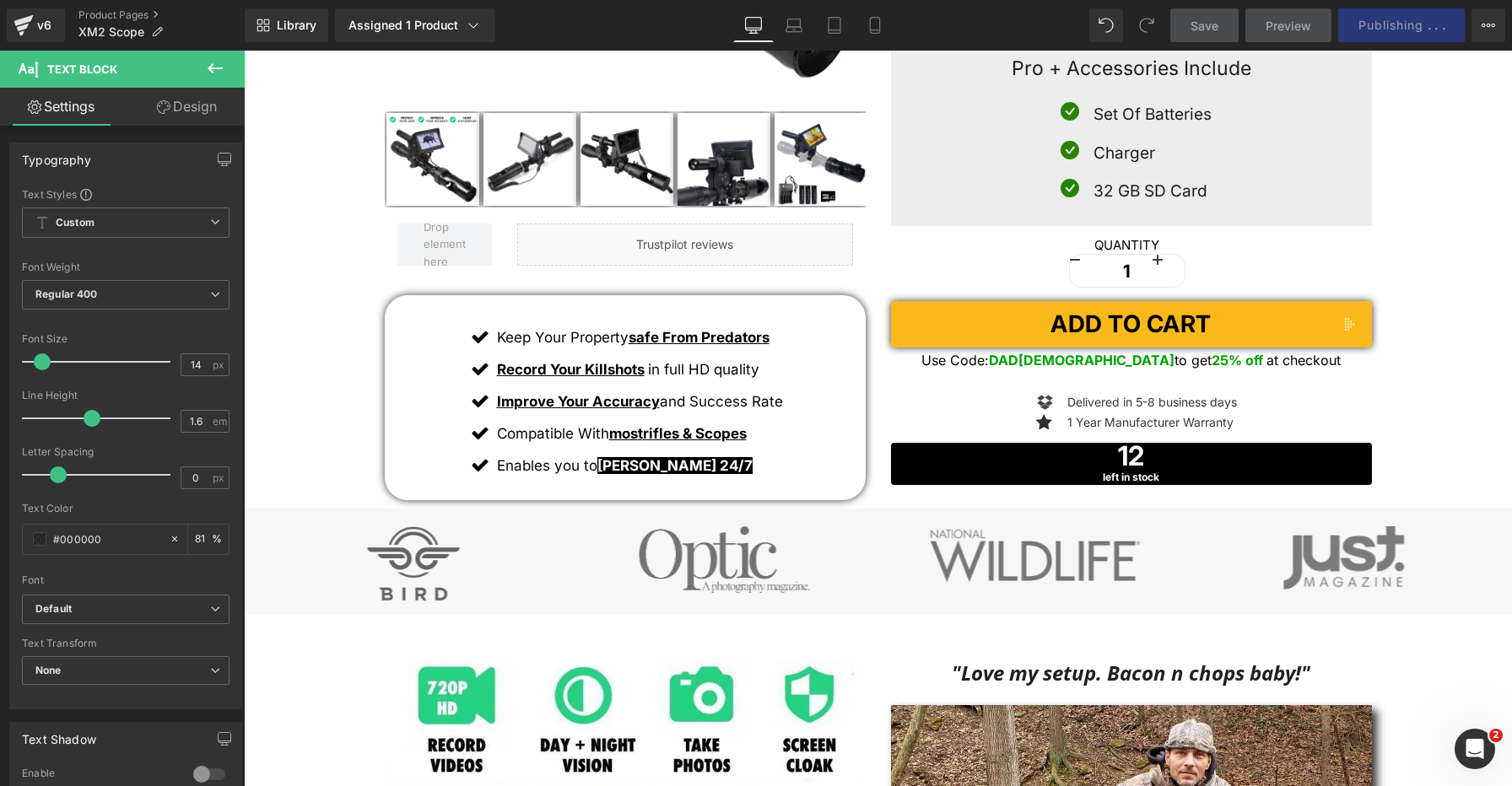
scroll to position [665, 0]
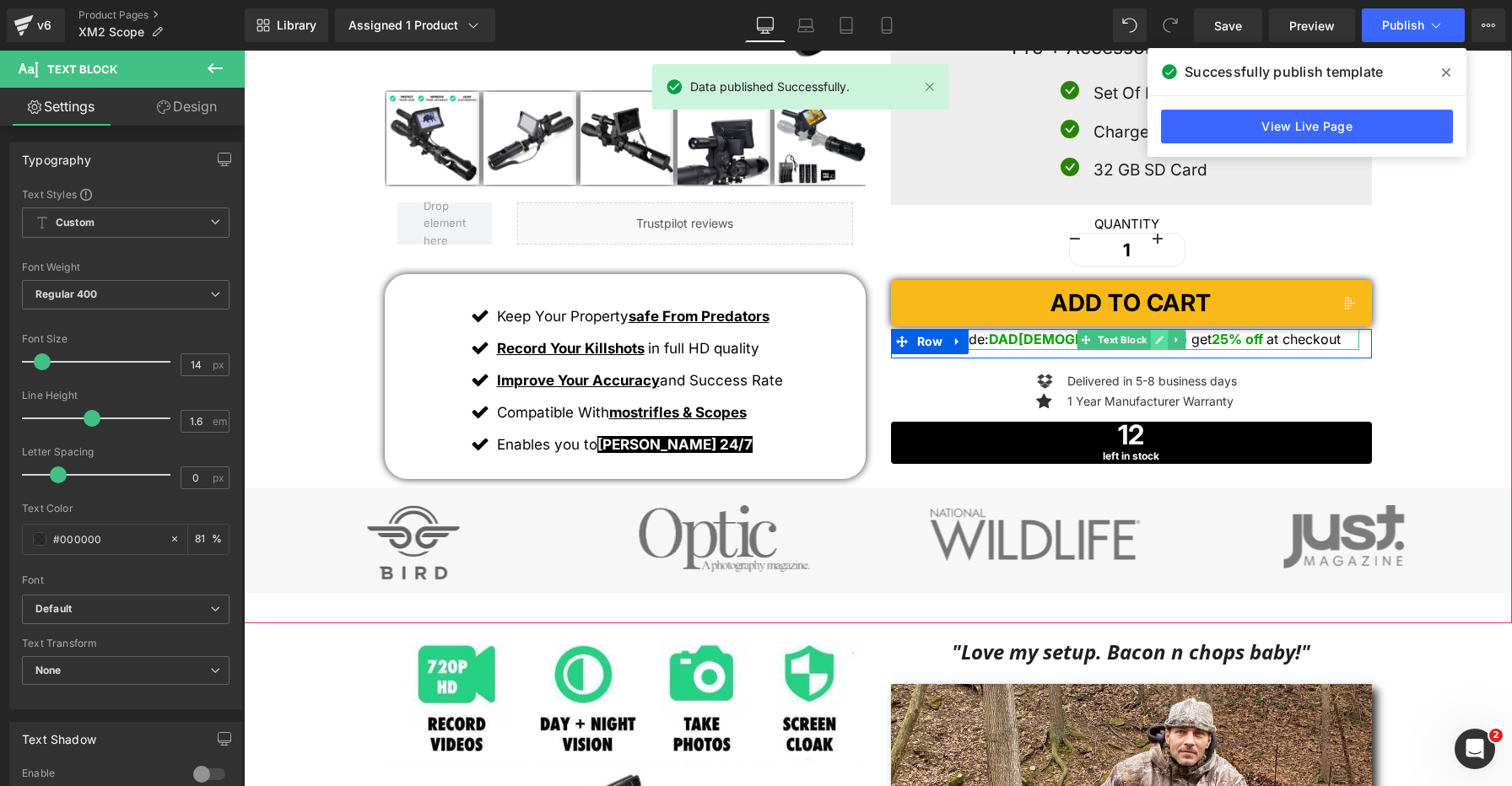
click at [1159, 338] on icon at bounding box center [1159, 340] width 9 height 9
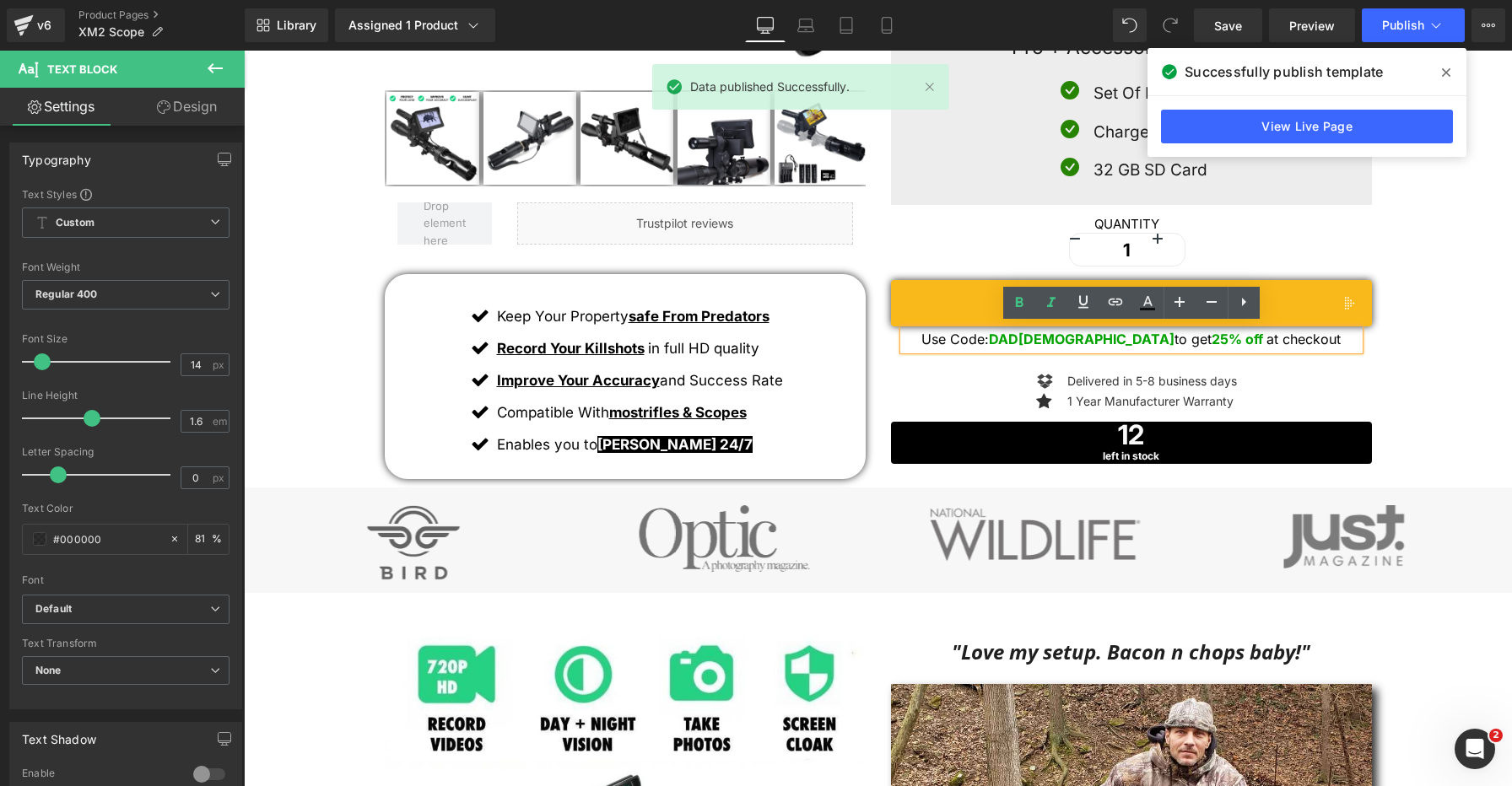
click at [1087, 338] on strong "DAD25" at bounding box center [1081, 339] width 186 height 17
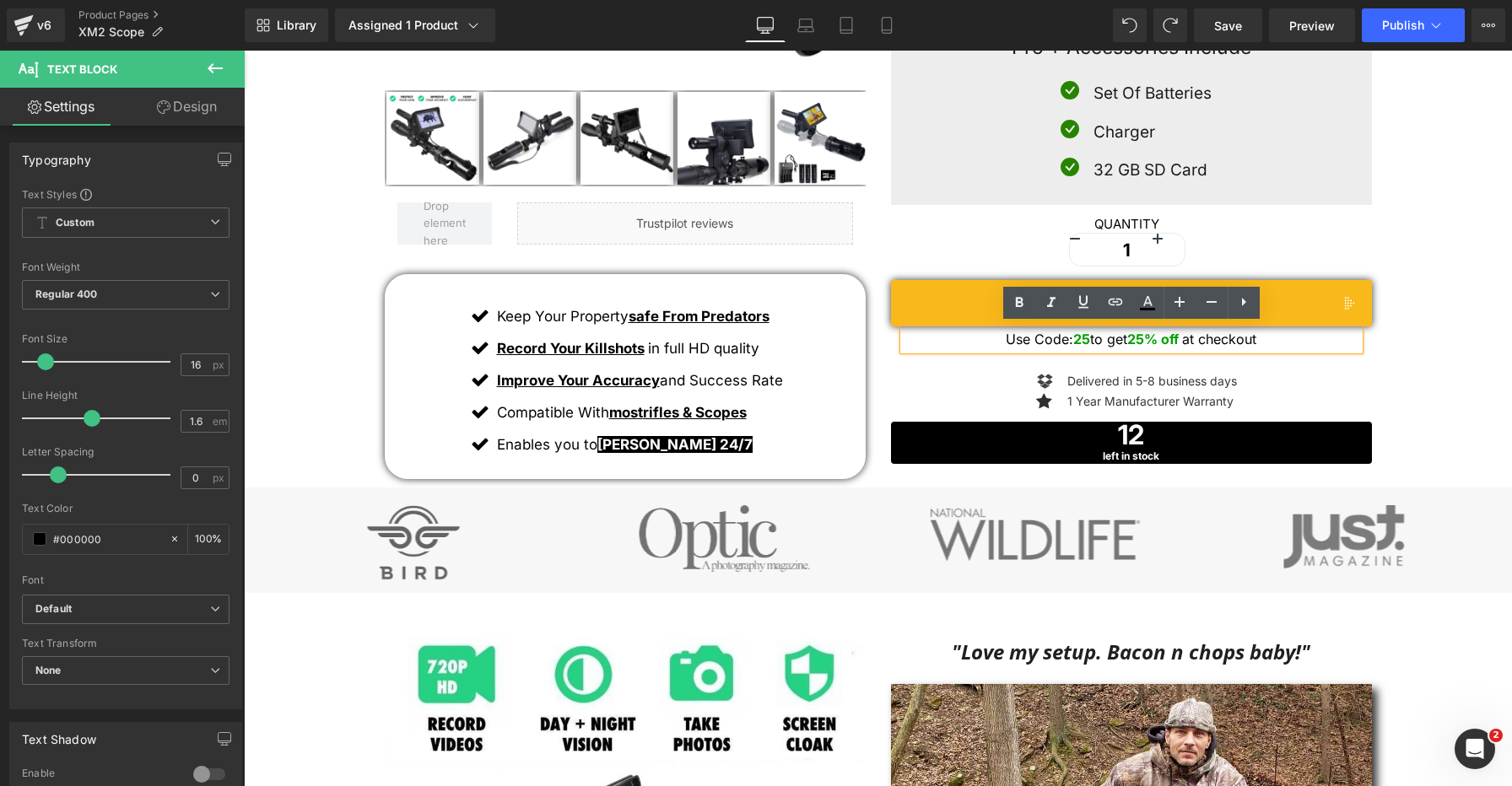
click at [1082, 340] on strong "25" at bounding box center [1081, 339] width 17 height 17
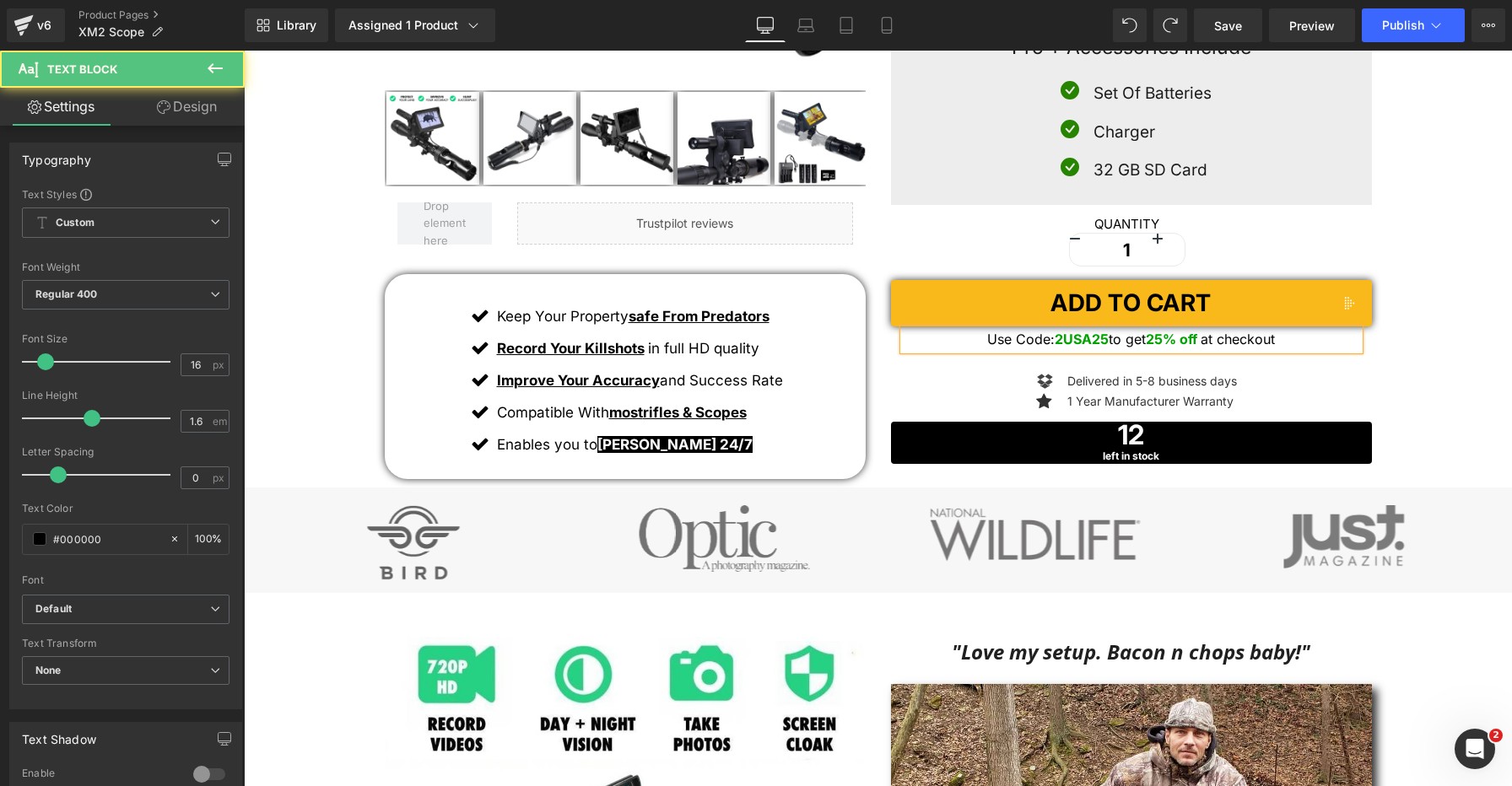
click at [1065, 337] on strong "2USA25" at bounding box center [1081, 339] width 54 height 17
click at [1168, 333] on strong "25% off" at bounding box center [1167, 339] width 51 height 17
click at [1151, 339] on strong "25% off" at bounding box center [1167, 339] width 51 height 17
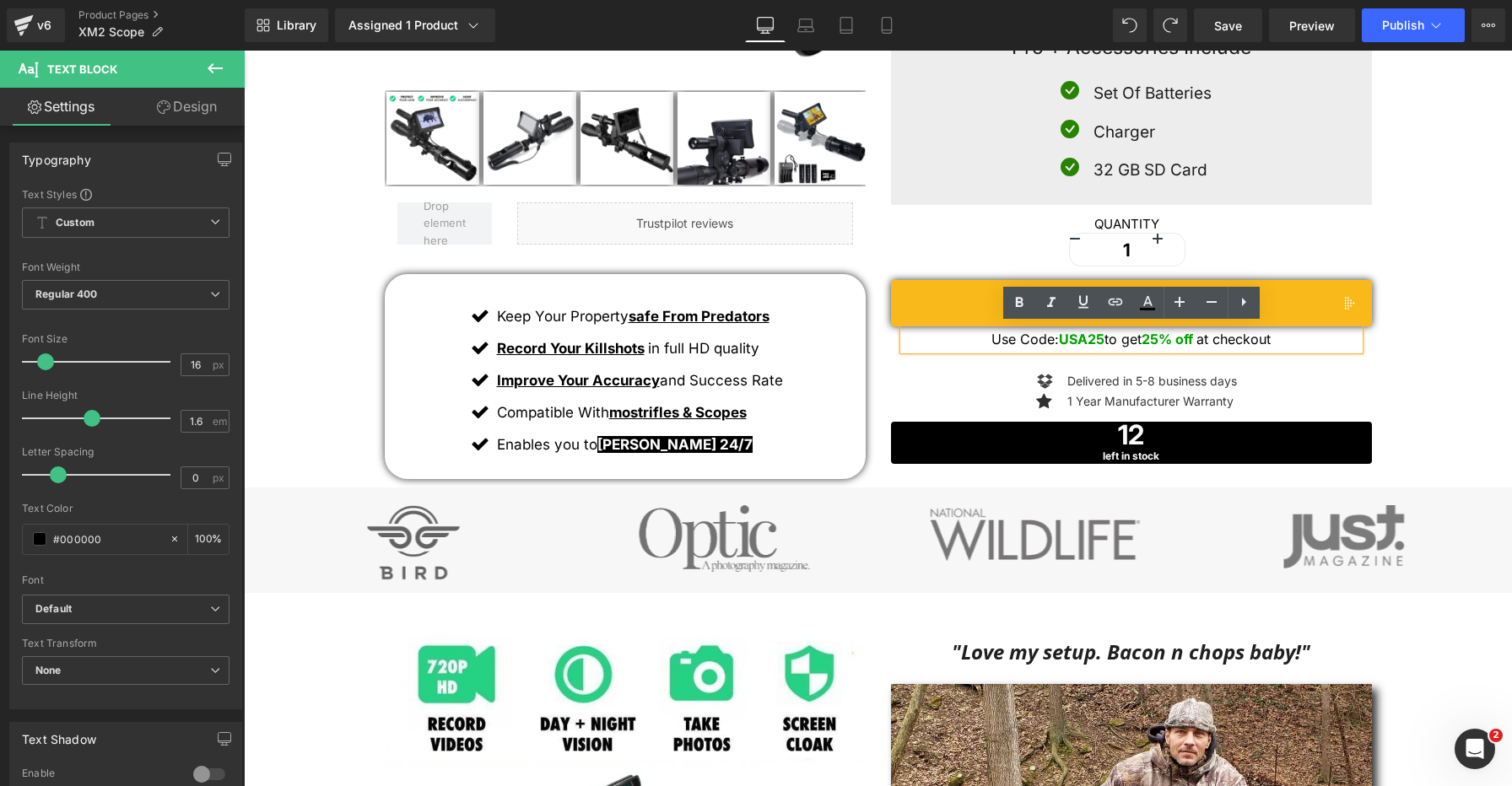
click at [1156, 337] on strong "25% off" at bounding box center [1167, 339] width 51 height 17
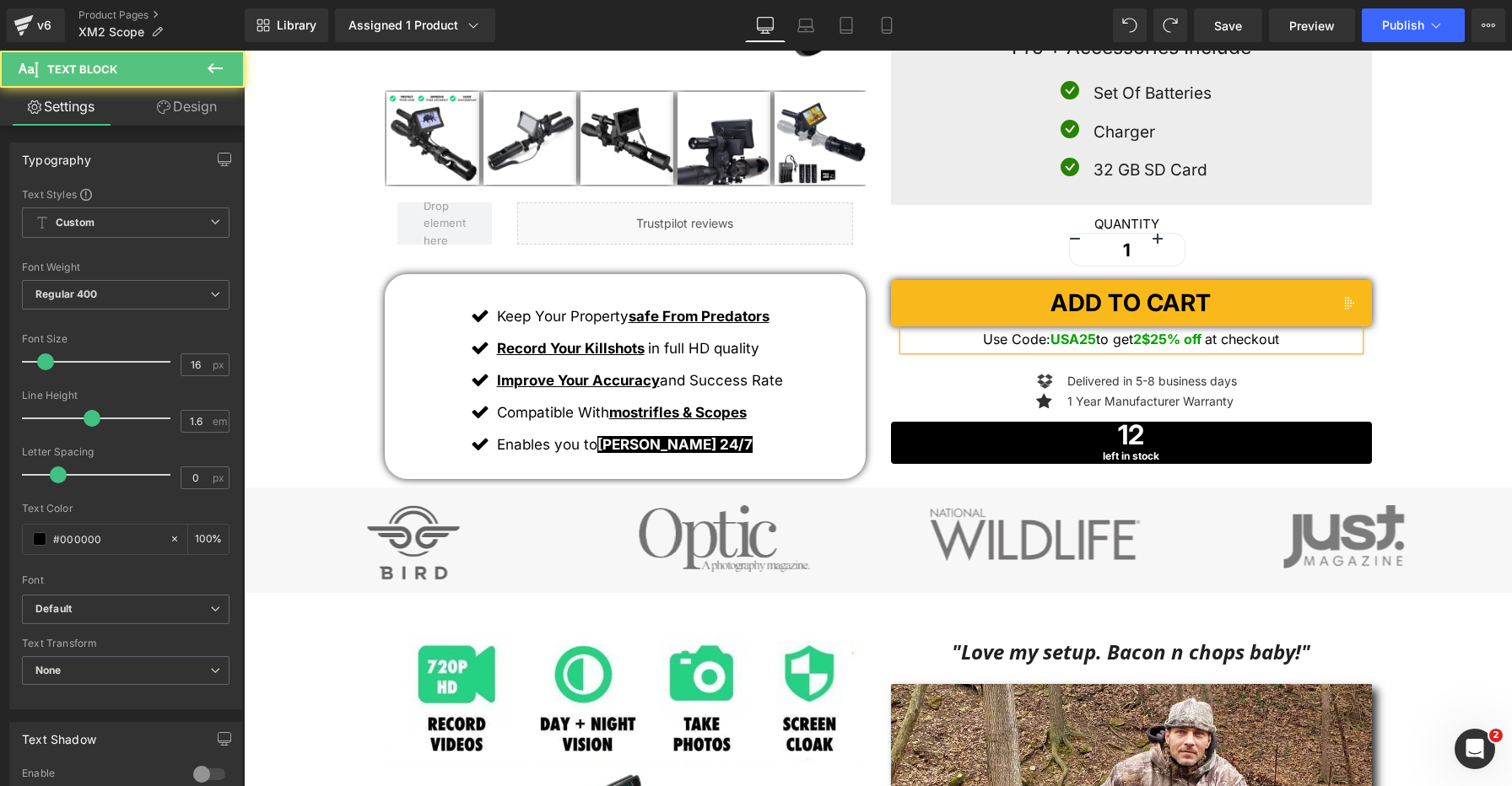
click at [1145, 337] on strong "2$25% off" at bounding box center [1168, 339] width 69 height 17
drag, startPoint x: 1198, startPoint y: 337, endPoint x: 1167, endPoint y: 337, distance: 31.0
click at [1167, 337] on strong "$25% off" at bounding box center [1167, 339] width 60 height 17
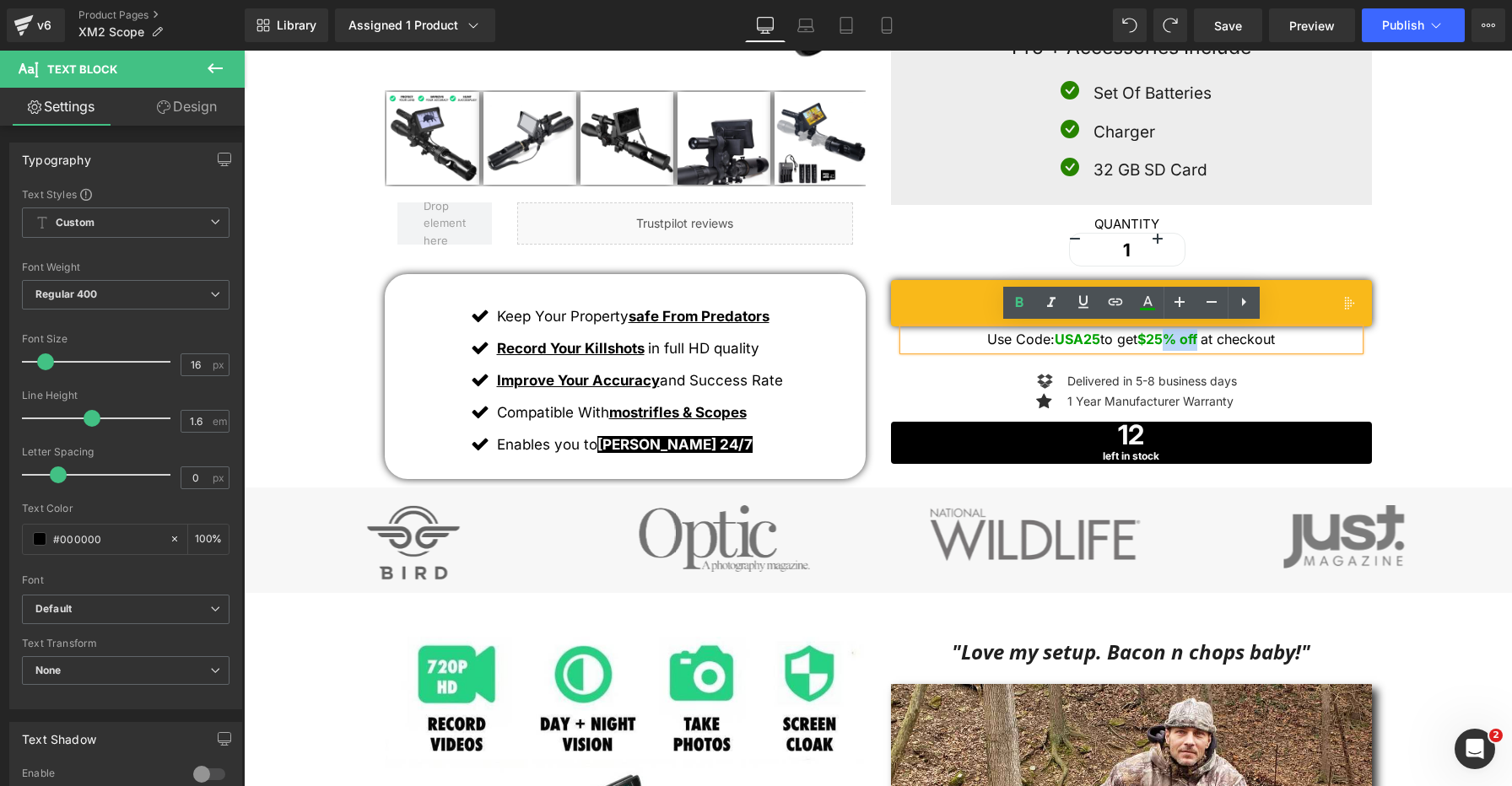
click at [1177, 338] on strong "$25% off" at bounding box center [1167, 339] width 60 height 17
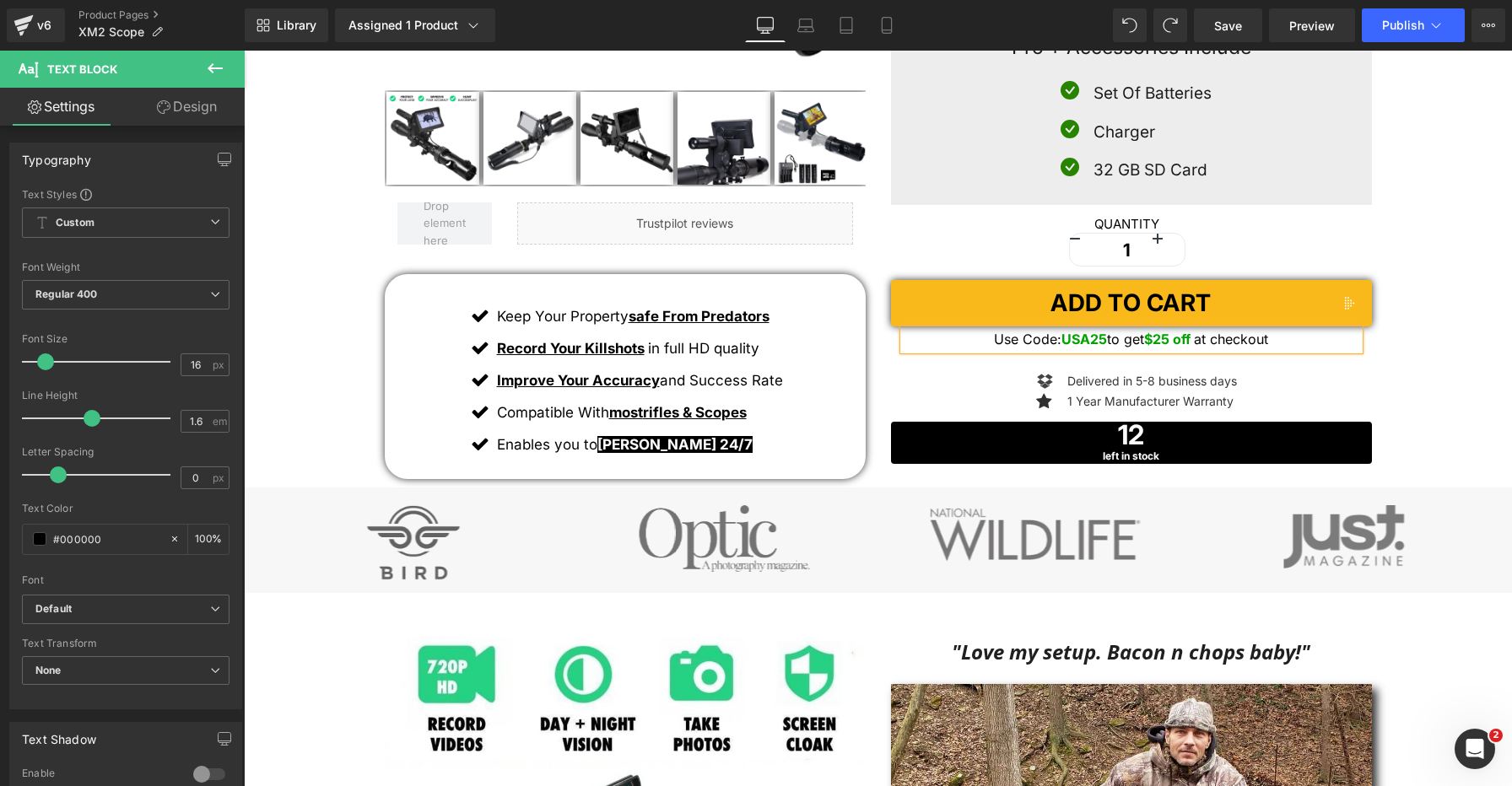
click at [1159, 337] on strong "$25 off" at bounding box center [1167, 339] width 46 height 17
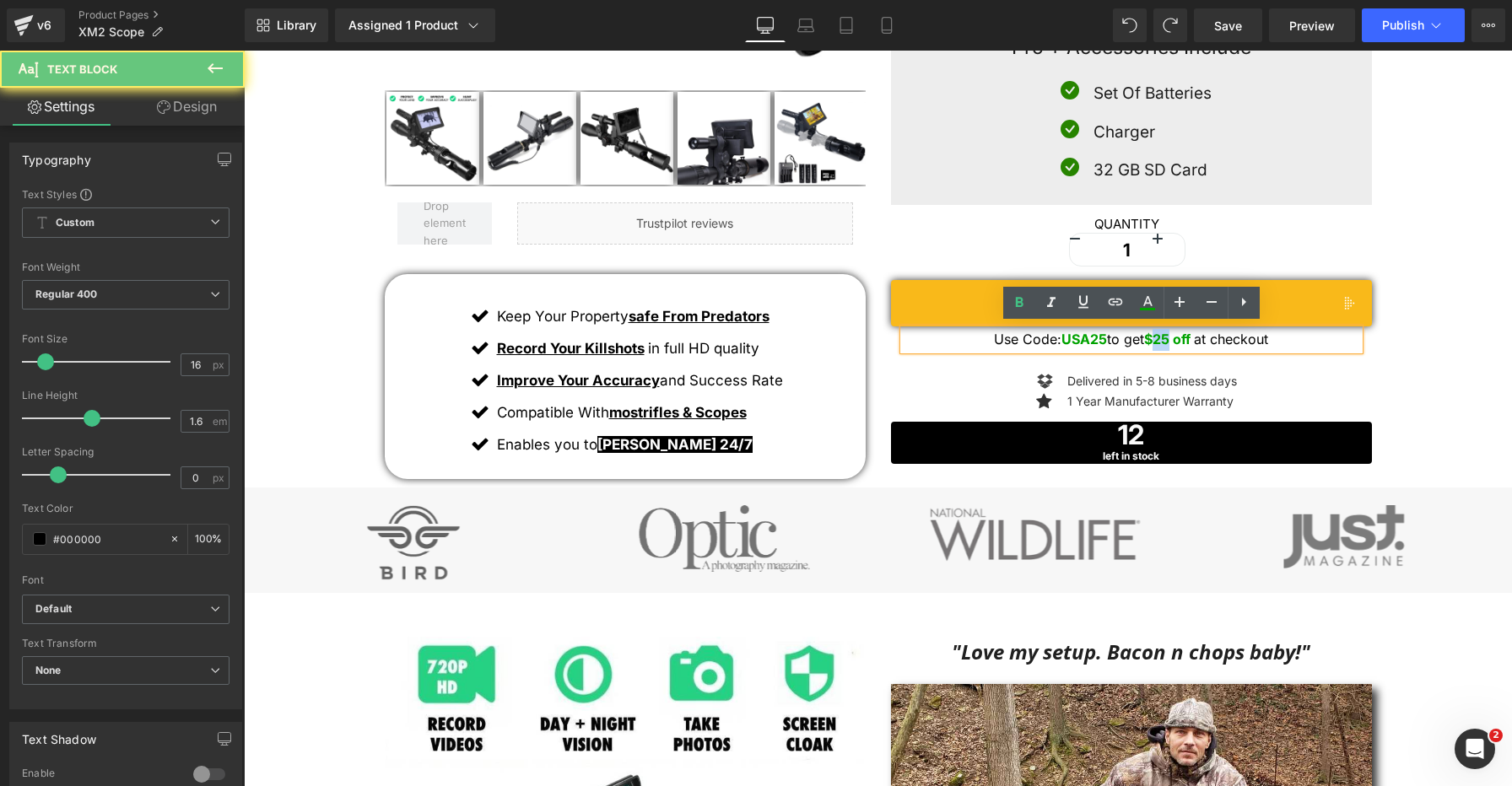
click at [1159, 337] on strong "$25 off" at bounding box center [1167, 339] width 46 height 17
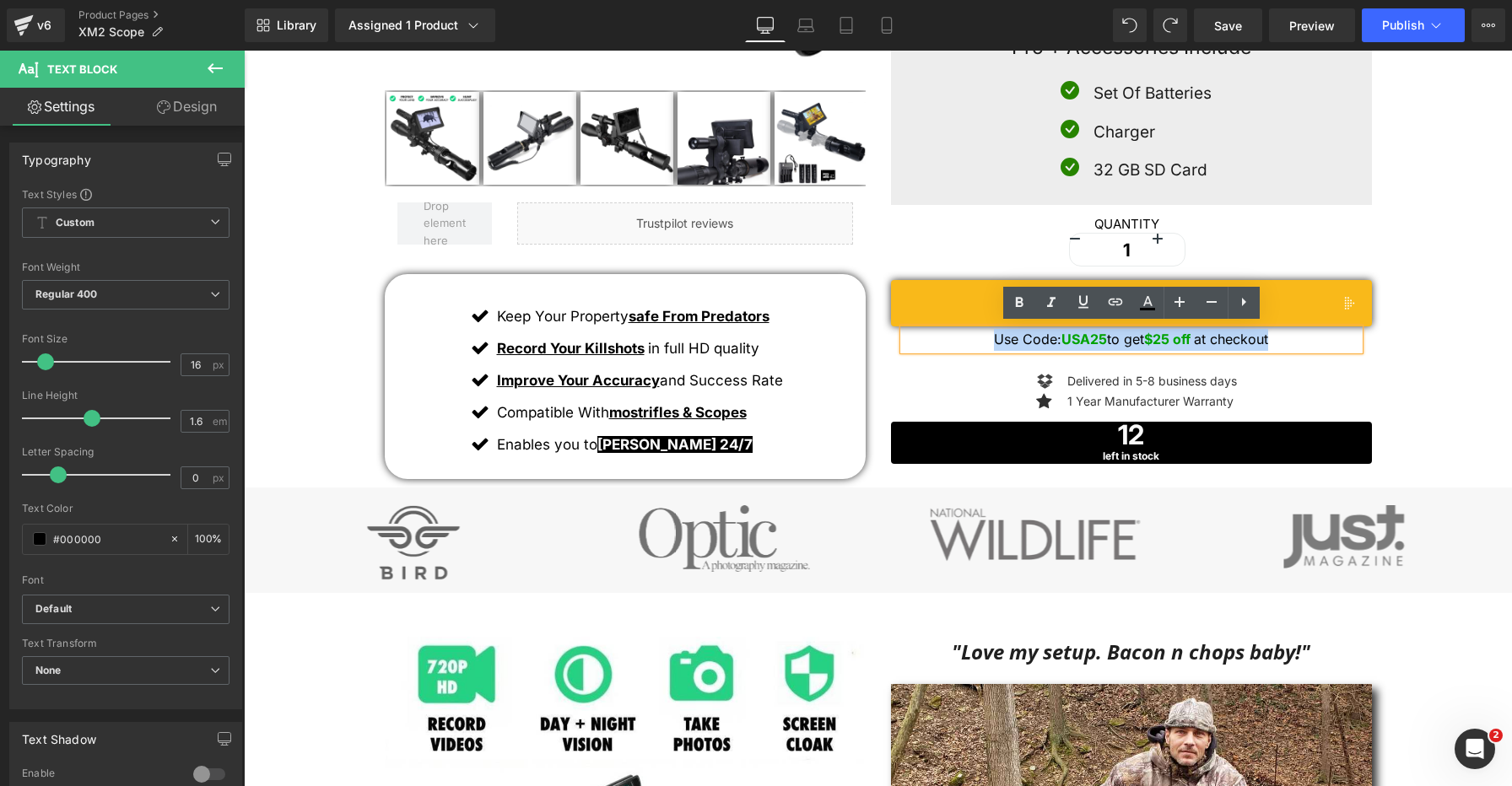
copy div "Use Code: USA25 to get $25 off at checkout"
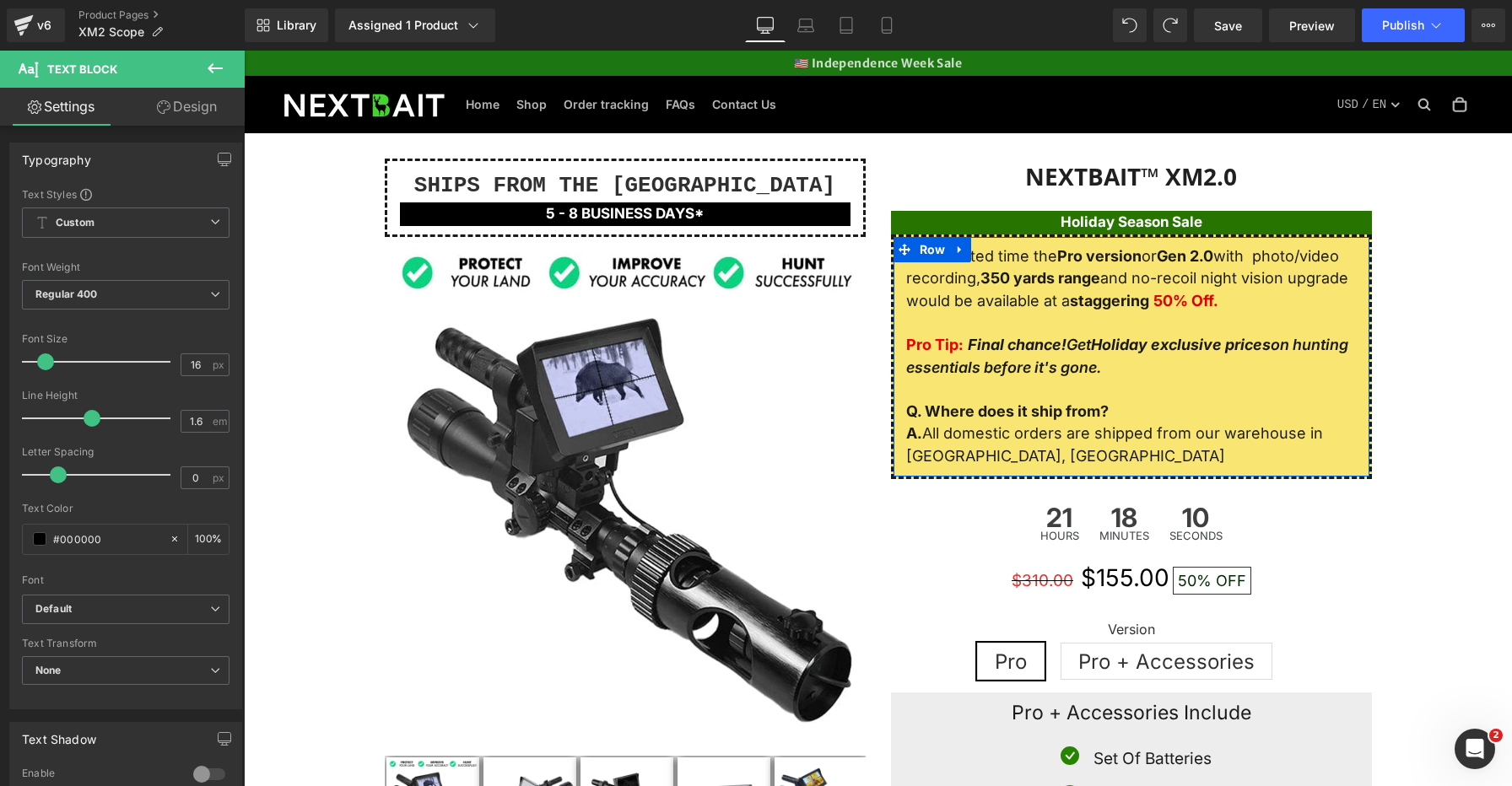
scroll to position [393, 0]
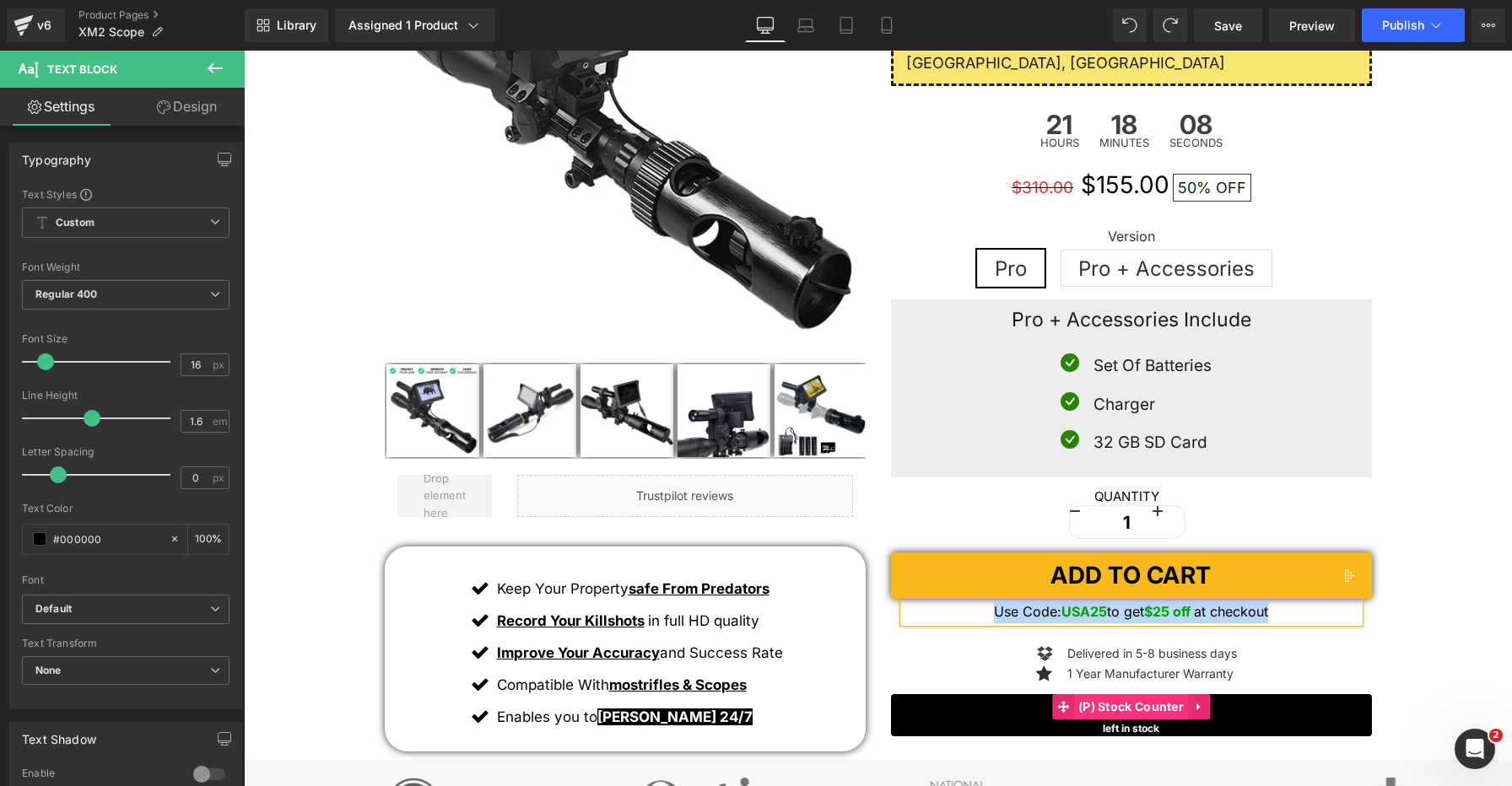
click at [1164, 698] on span "(P) Stock Counter" at bounding box center [1132, 706] width 114 height 26
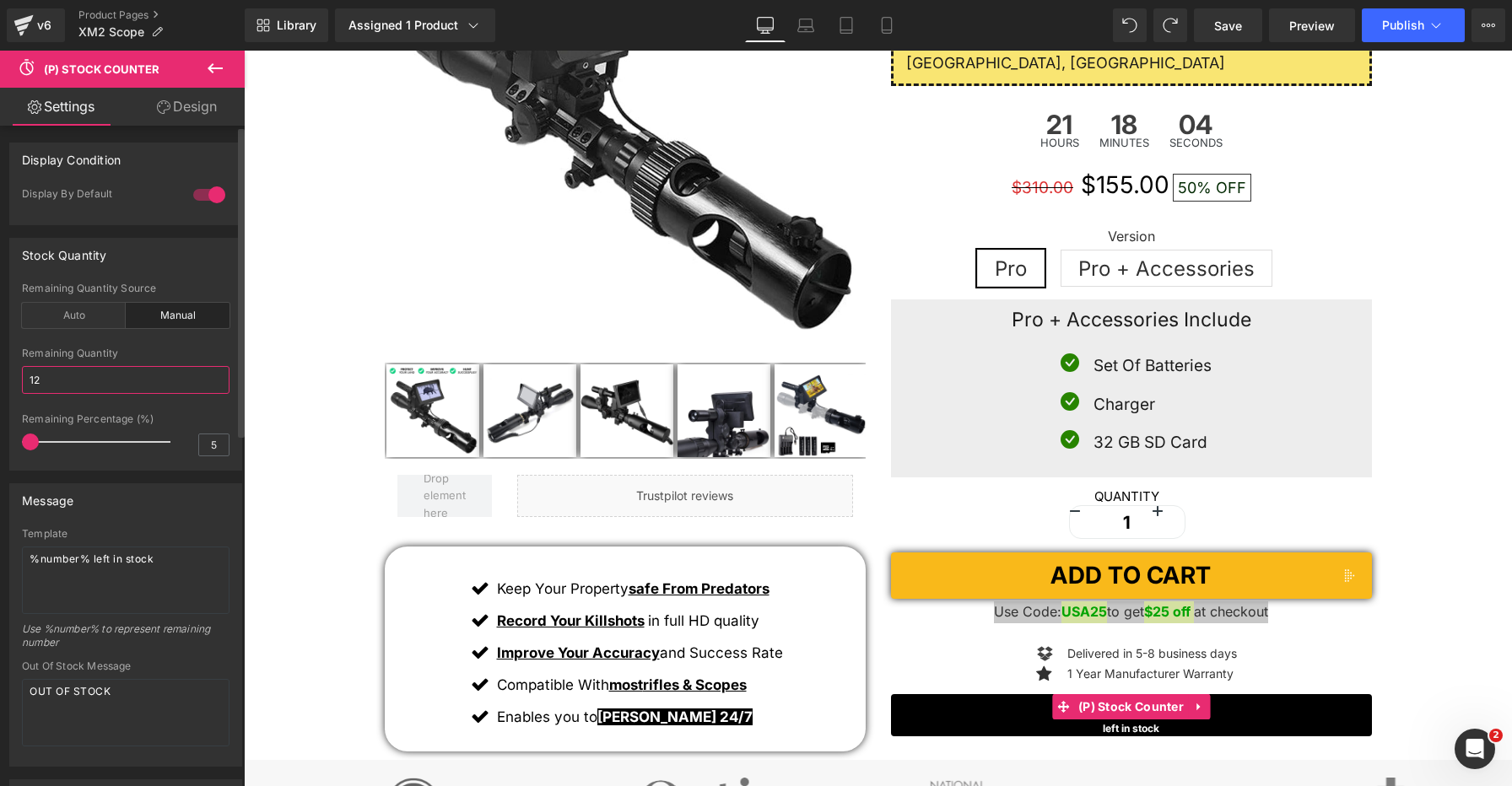
click at [98, 379] on input "12" at bounding box center [125, 380] width 207 height 28
type input "21"
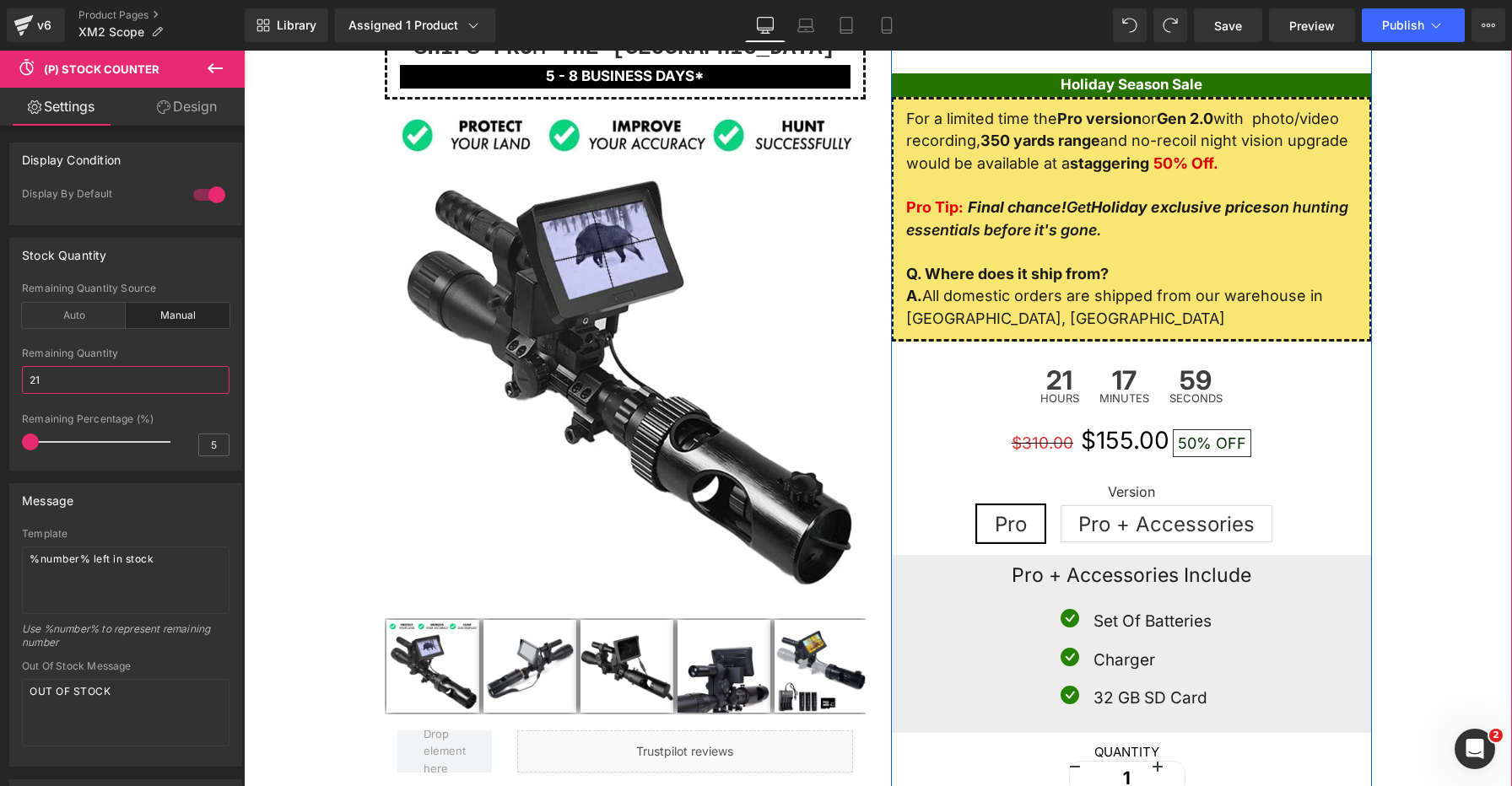
scroll to position [0, 0]
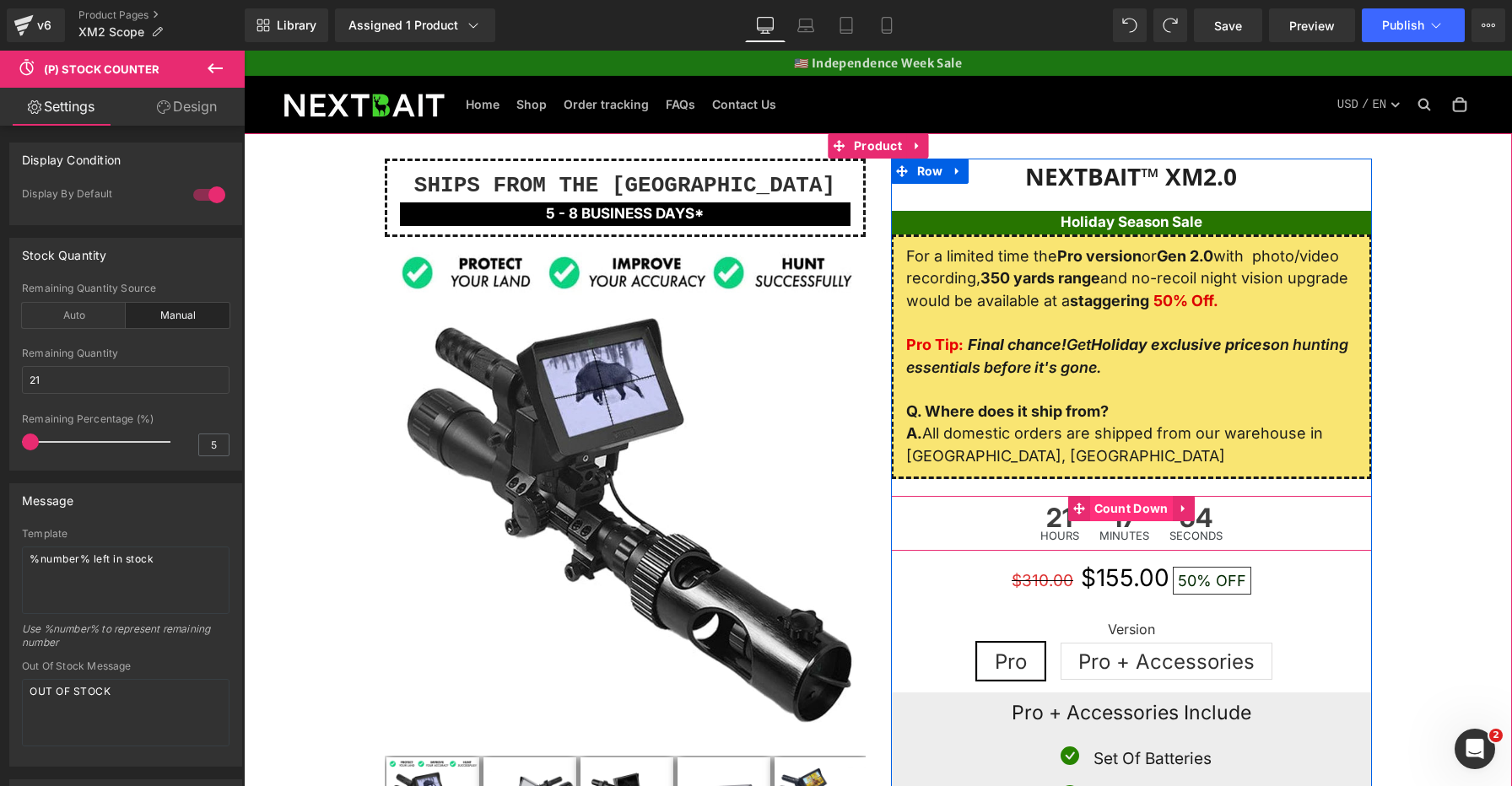
click at [1130, 509] on span "Count Down" at bounding box center [1132, 509] width 83 height 26
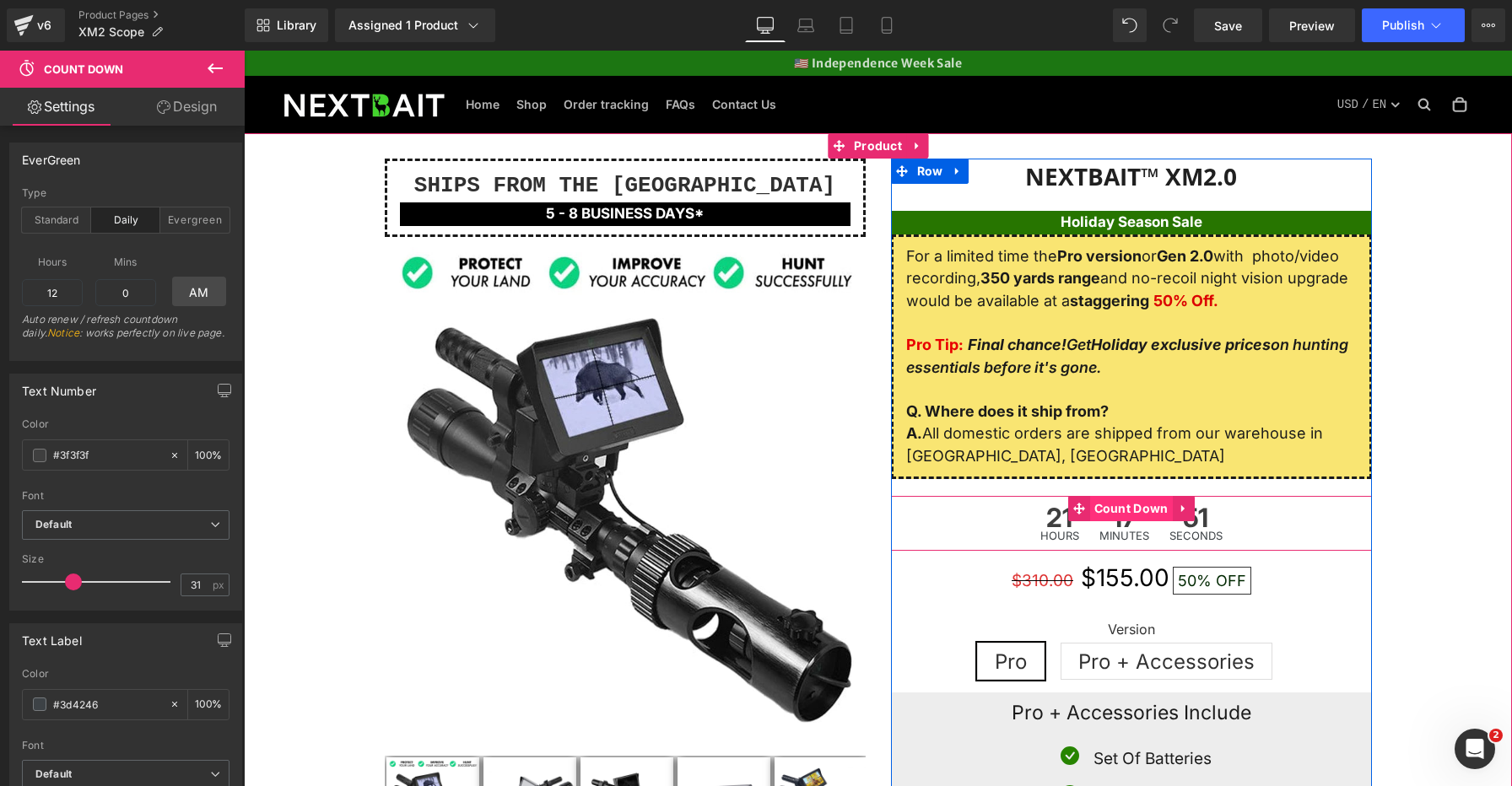
click at [1120, 503] on span "Count Down" at bounding box center [1132, 509] width 83 height 26
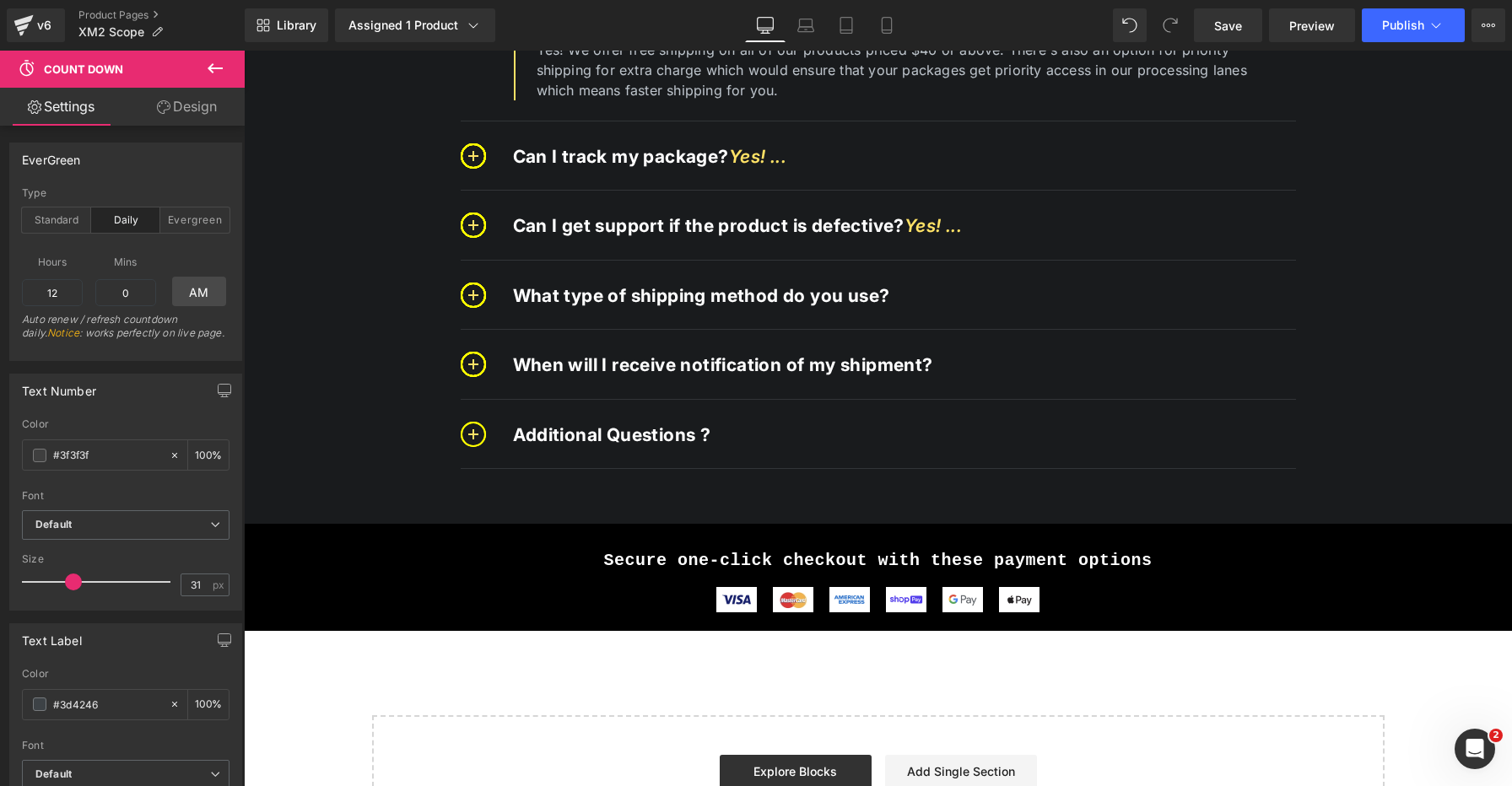
scroll to position [9404, 0]
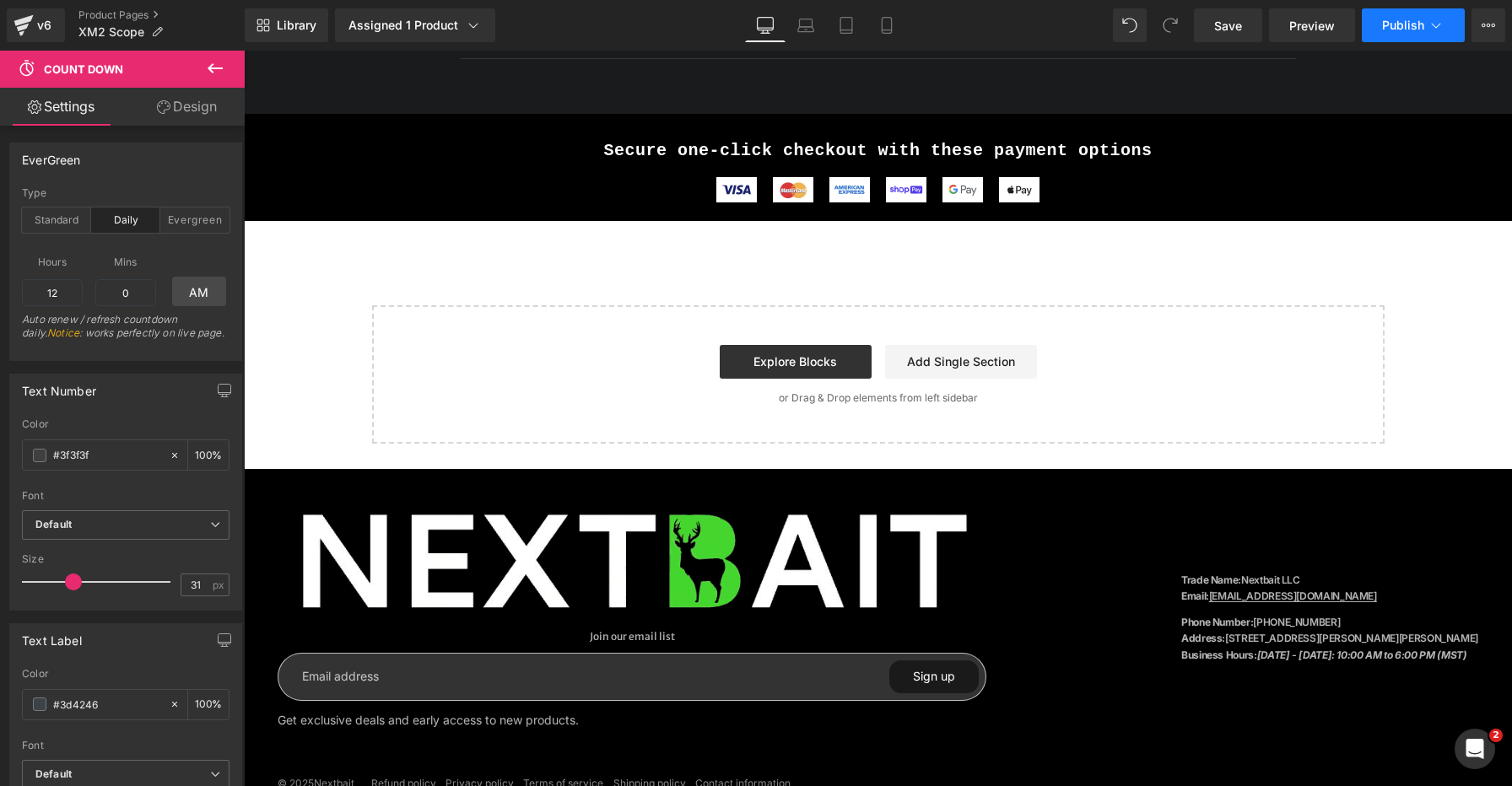
click at [1398, 27] on span "Publish" at bounding box center [1403, 26] width 42 height 14
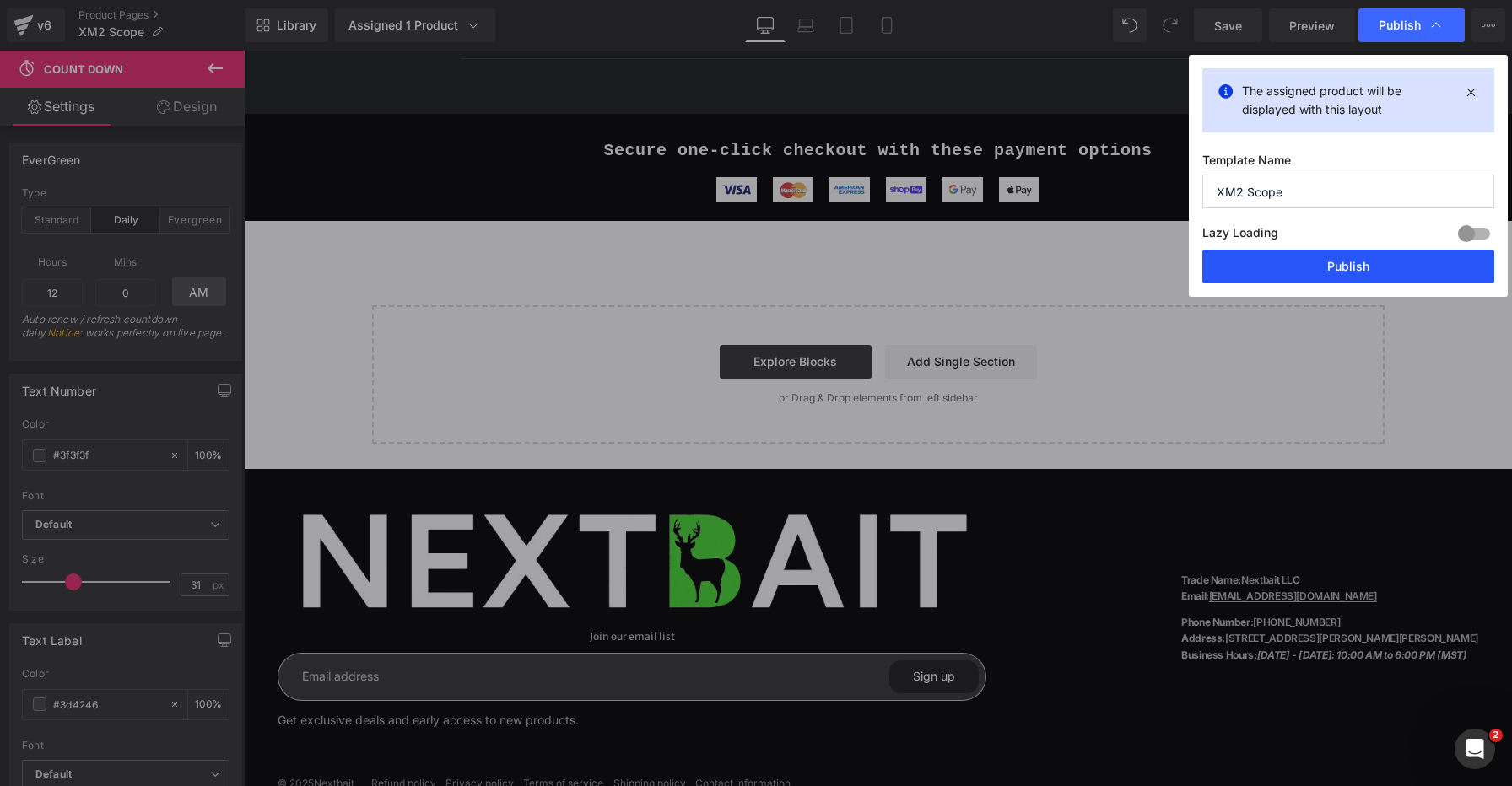
click at [1355, 265] on button "Publish" at bounding box center [1348, 266] width 292 height 33
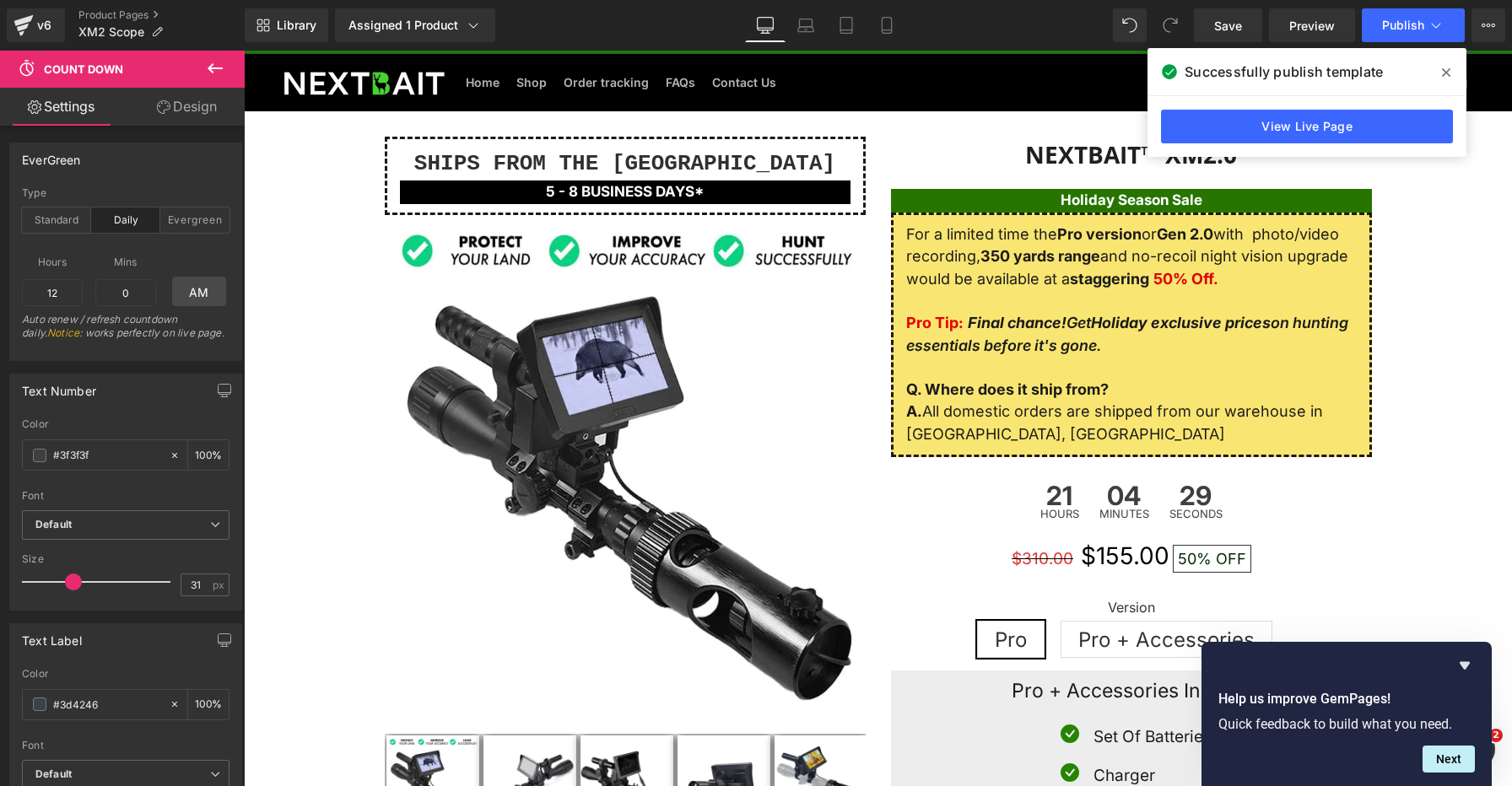
scroll to position [0, 0]
